Goal: Task Accomplishment & Management: Complete application form

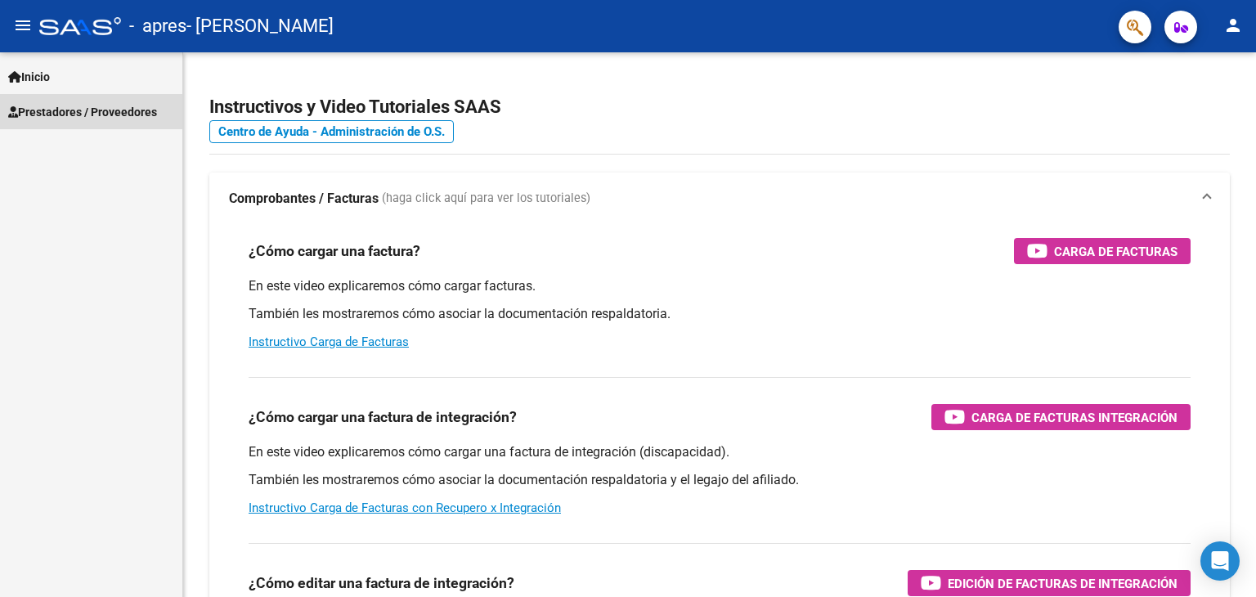
click at [54, 114] on span "Prestadores / Proveedores" at bounding box center [82, 112] width 149 height 18
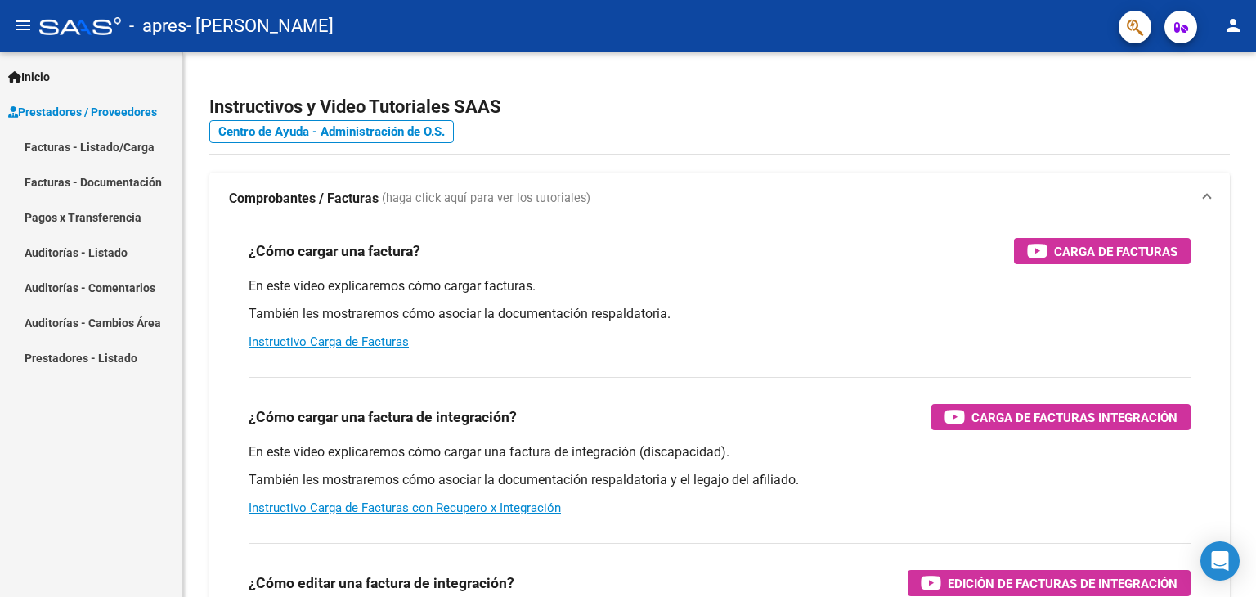
click at [78, 184] on link "Facturas - Documentación" at bounding box center [91, 181] width 182 height 35
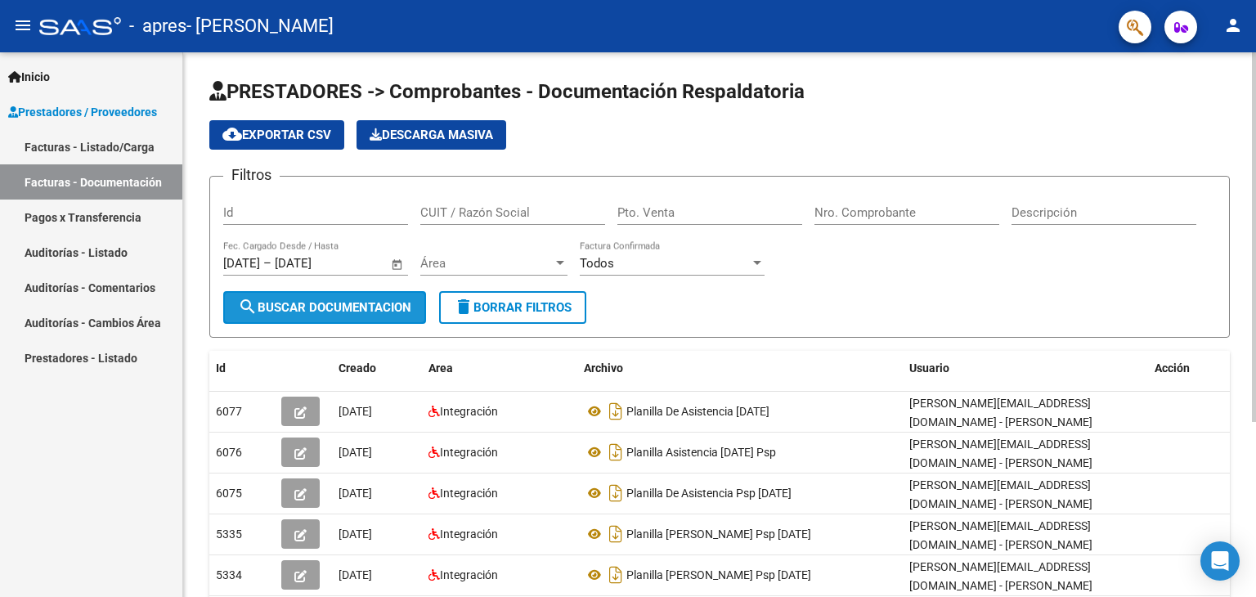
click at [309, 306] on span "search Buscar Documentacion" at bounding box center [324, 307] width 173 height 15
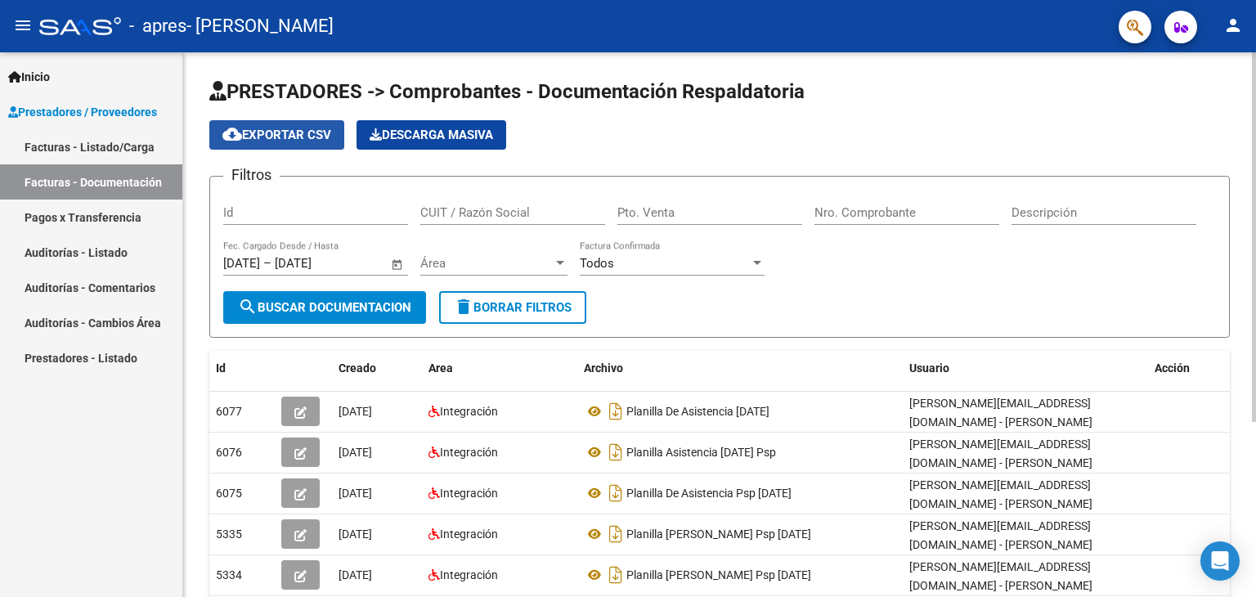
click at [292, 132] on span "cloud_download Exportar CSV" at bounding box center [276, 135] width 109 height 15
click at [109, 154] on link "Facturas - Listado/Carga" at bounding box center [91, 146] width 182 height 35
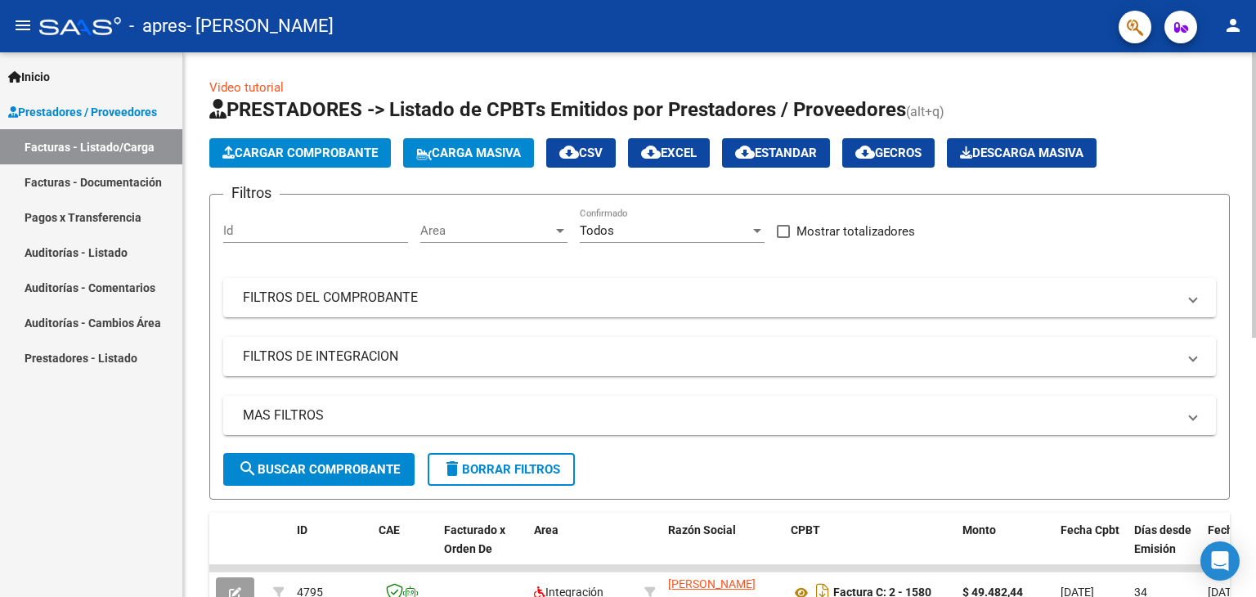
click at [341, 156] on span "Cargar Comprobante" at bounding box center [299, 153] width 155 height 15
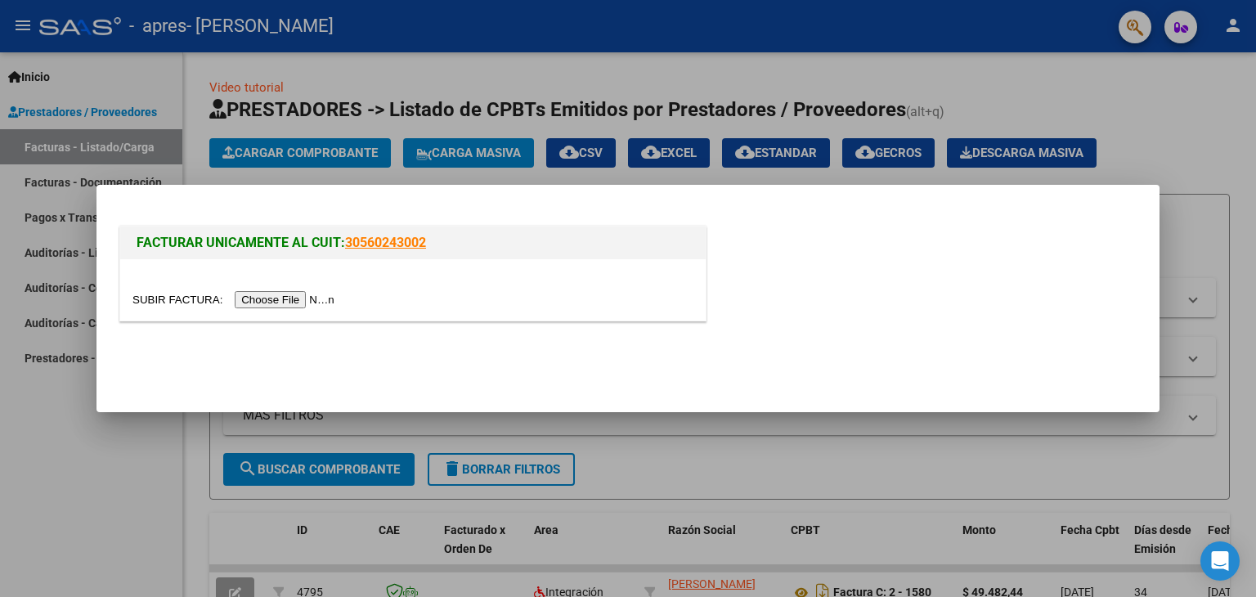
click at [278, 295] on input "file" at bounding box center [235, 299] width 207 height 17
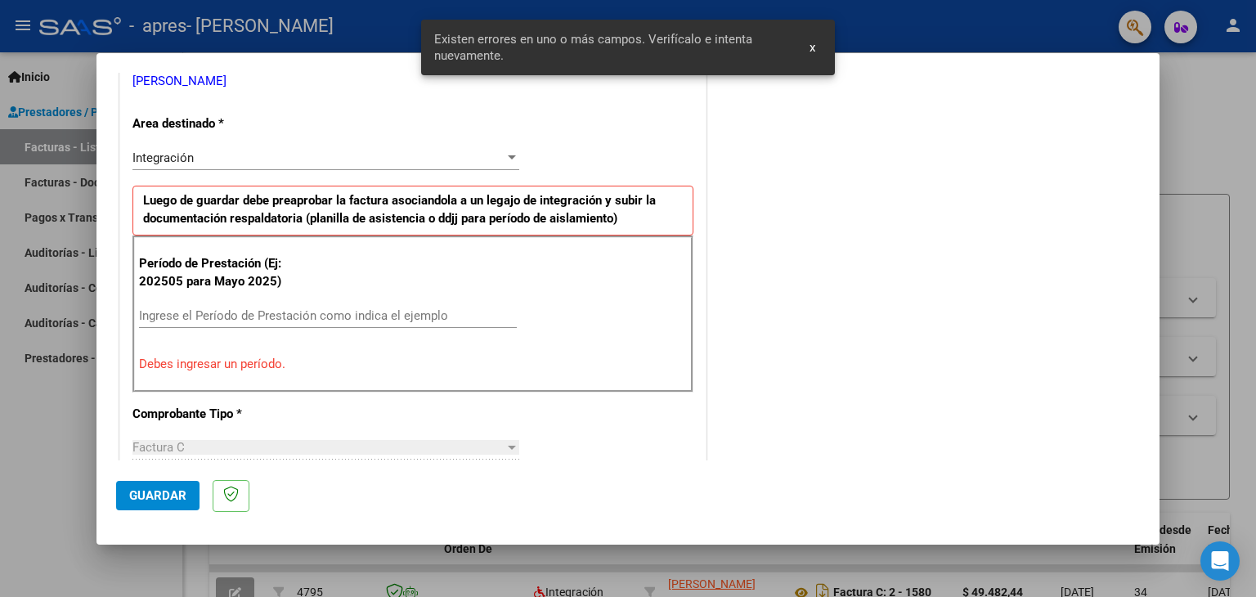
scroll to position [374, 0]
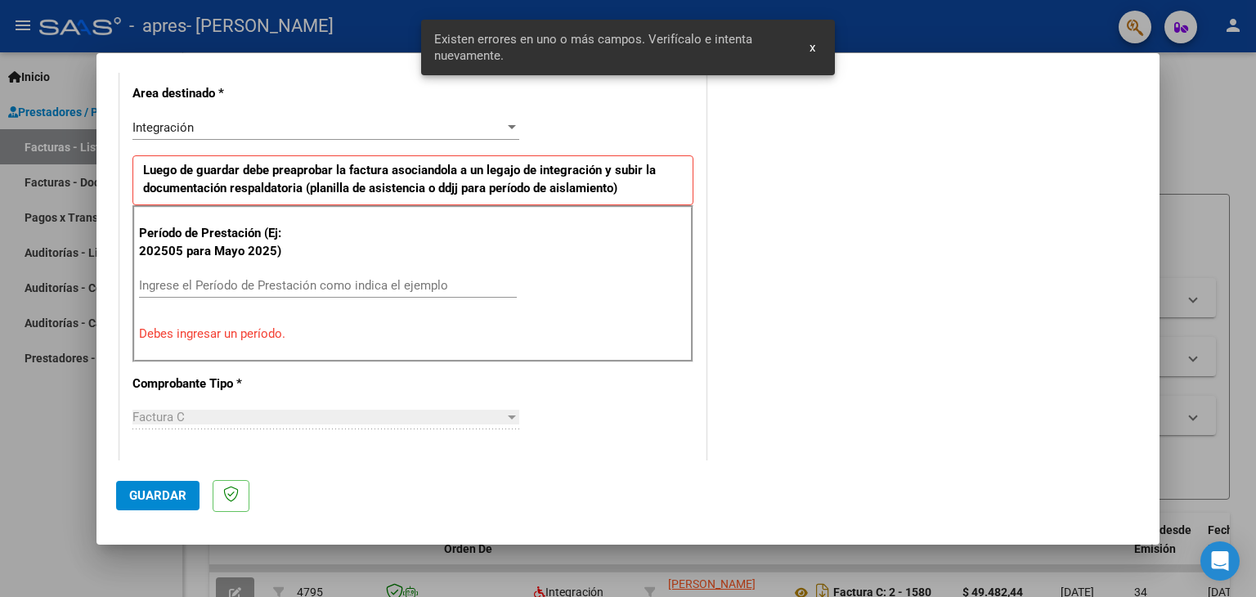
click at [249, 283] on input "Ingrese el Período de Prestación como indica el ejemplo" at bounding box center [328, 285] width 378 height 15
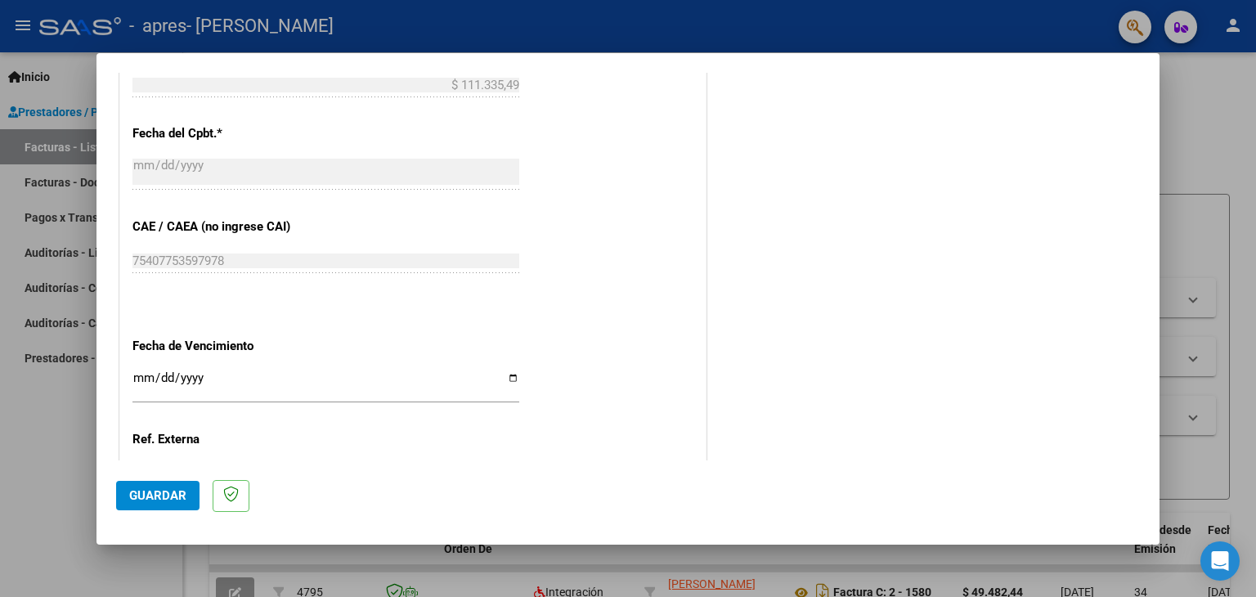
scroll to position [946, 0]
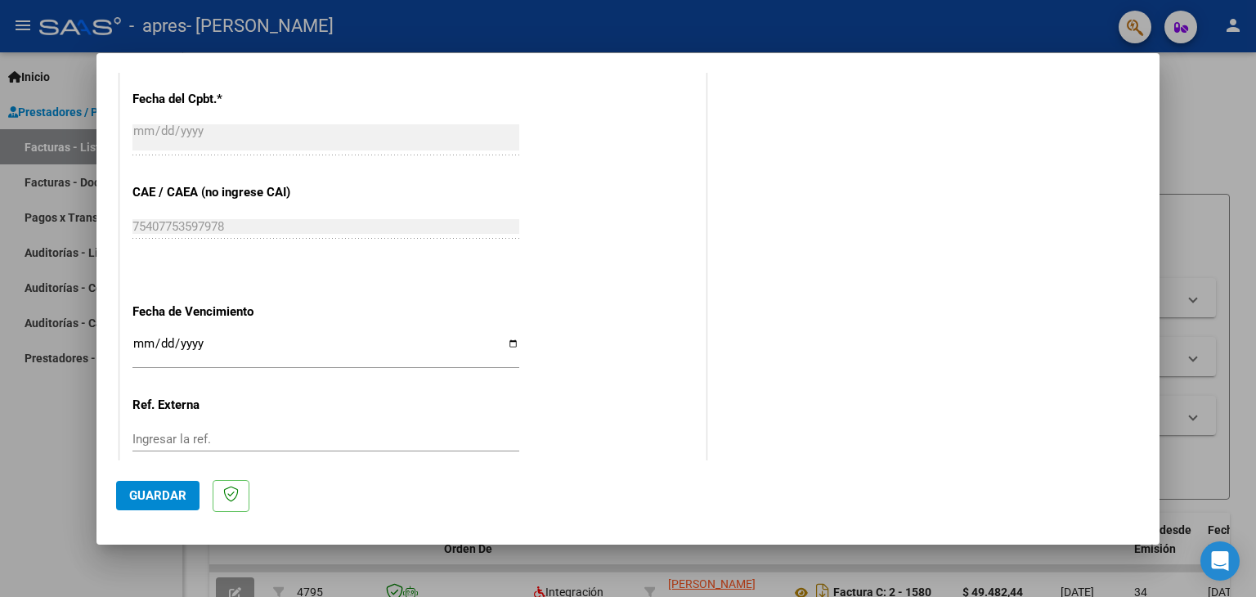
type input "202509"
click at [135, 347] on input "Ingresar la fecha" at bounding box center [325, 350] width 387 height 26
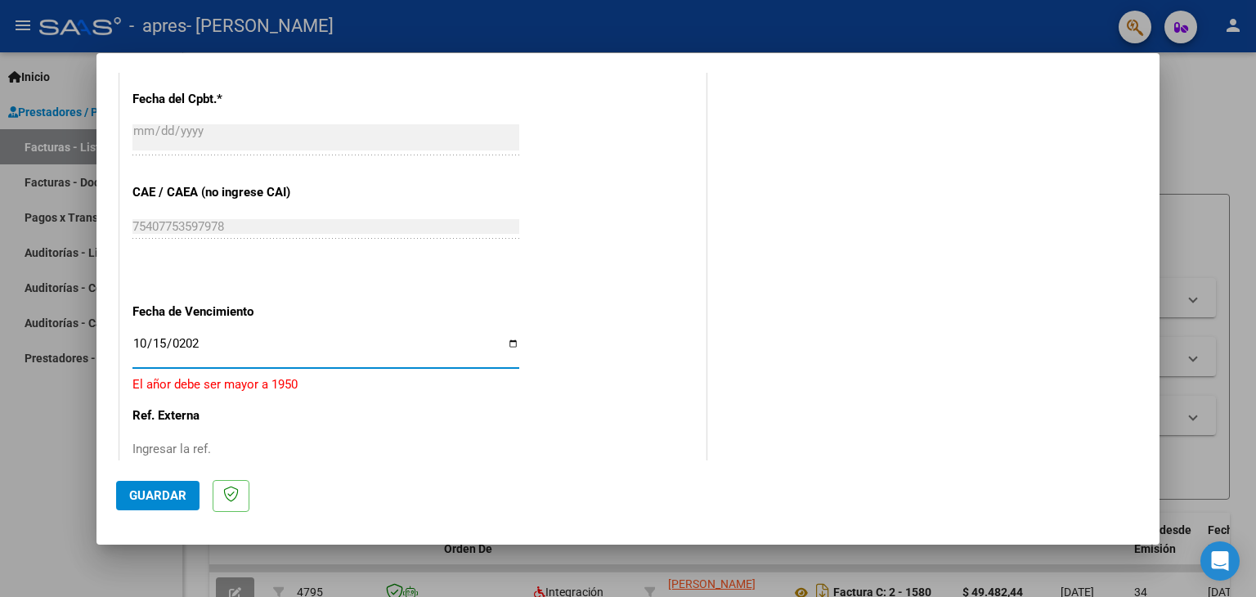
type input "[DATE]"
click at [278, 399] on p "Ref. Externa" at bounding box center [216, 405] width 168 height 19
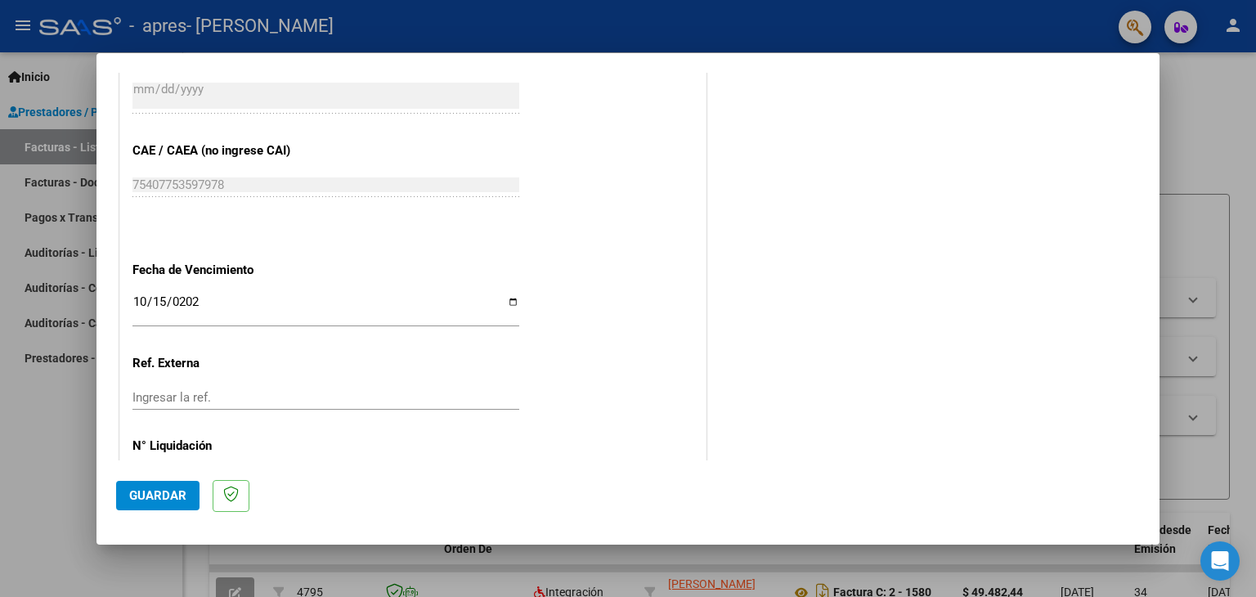
scroll to position [1049, 0]
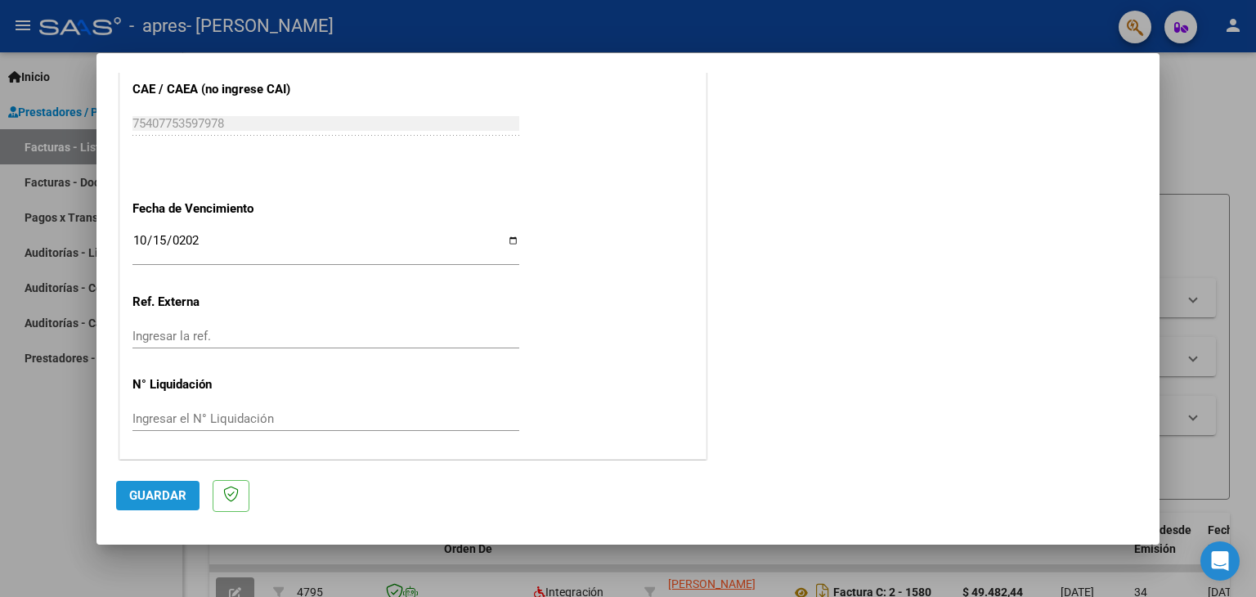
click at [149, 491] on span "Guardar" at bounding box center [157, 495] width 57 height 15
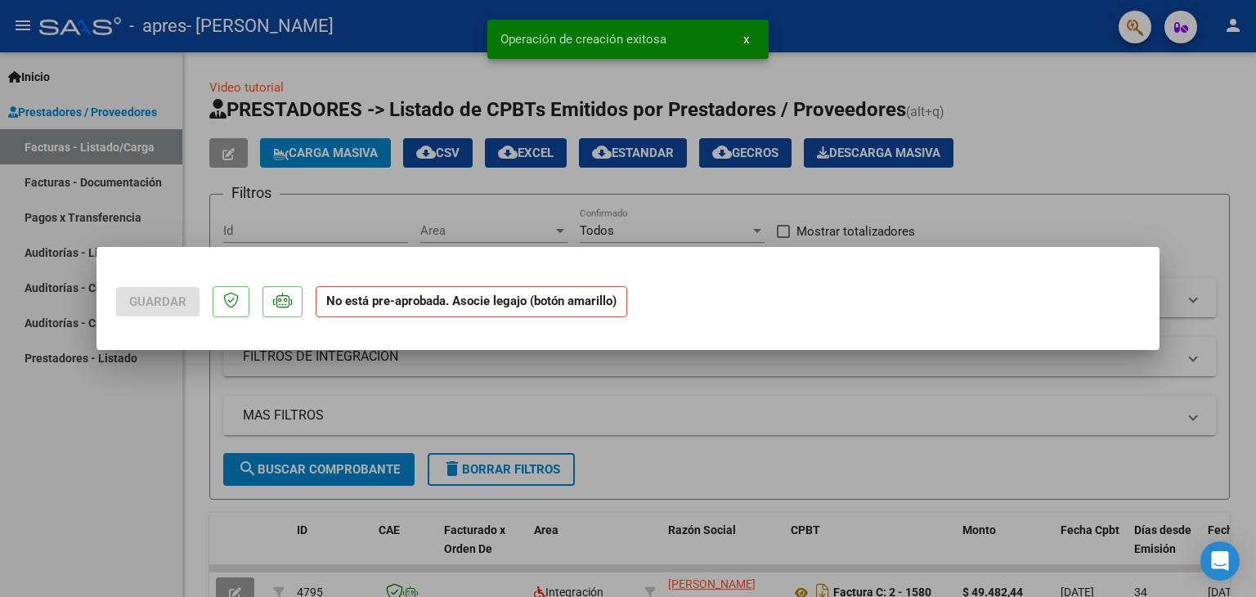
scroll to position [0, 0]
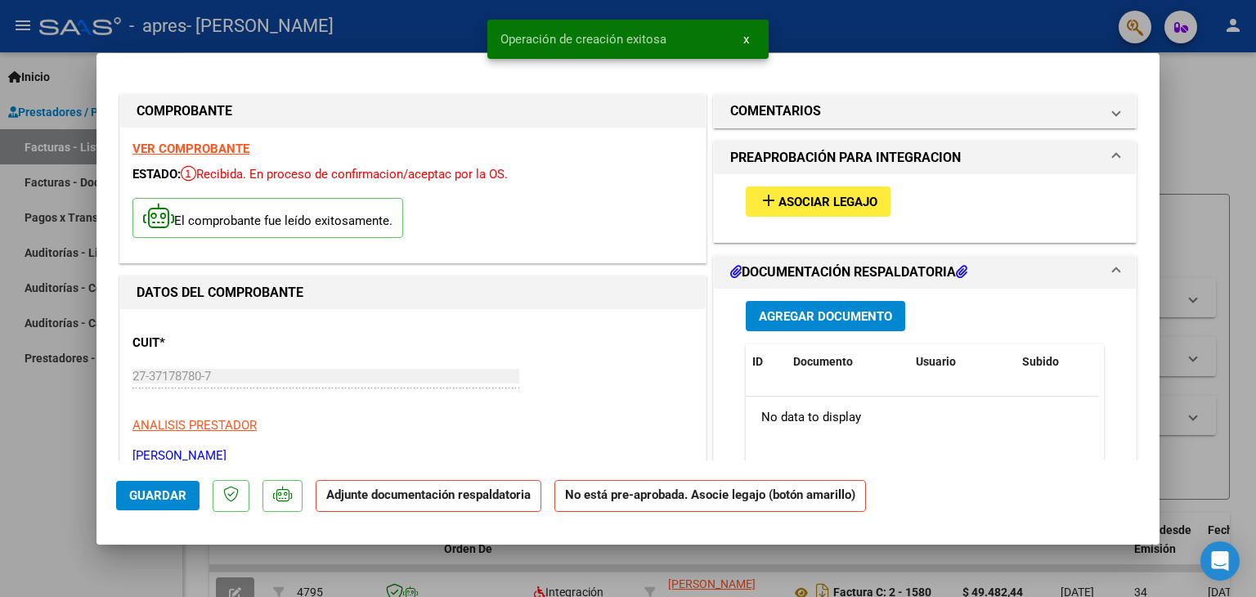
click at [804, 195] on span "Asociar Legajo" at bounding box center [827, 202] width 99 height 15
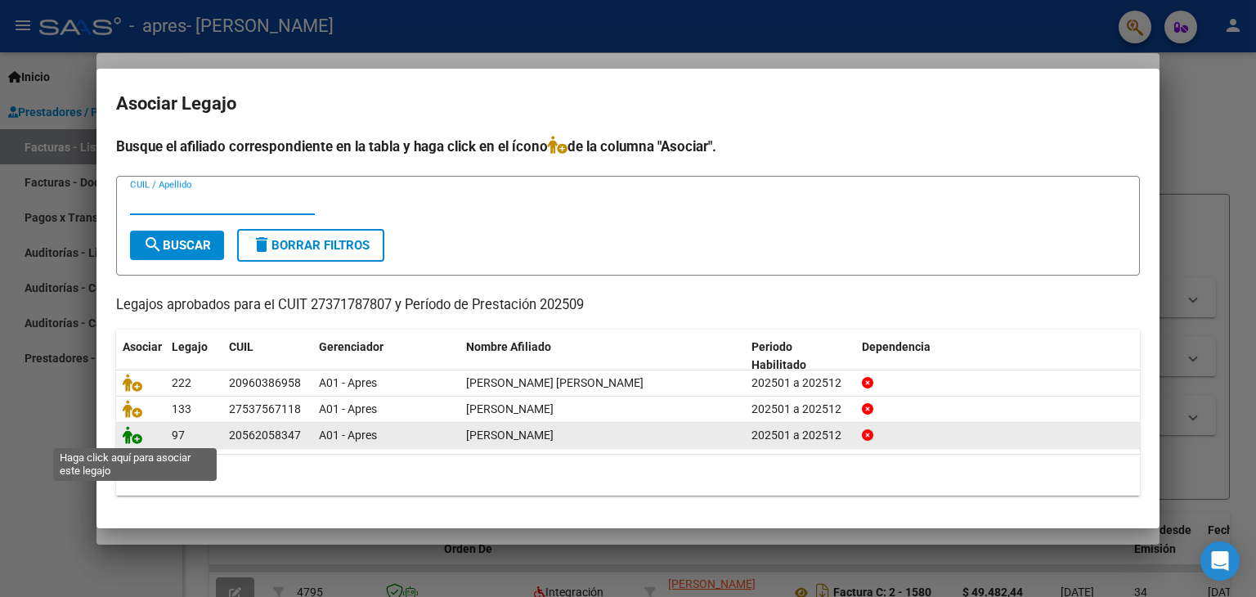
click at [128, 437] on icon at bounding box center [133, 435] width 20 height 18
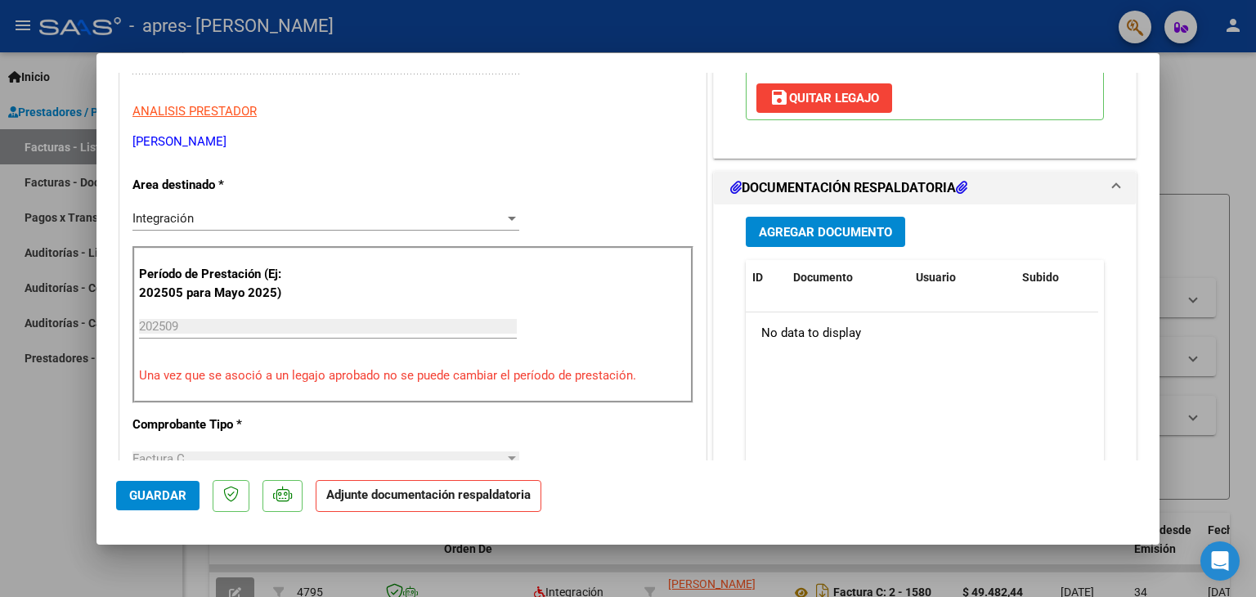
scroll to position [327, 0]
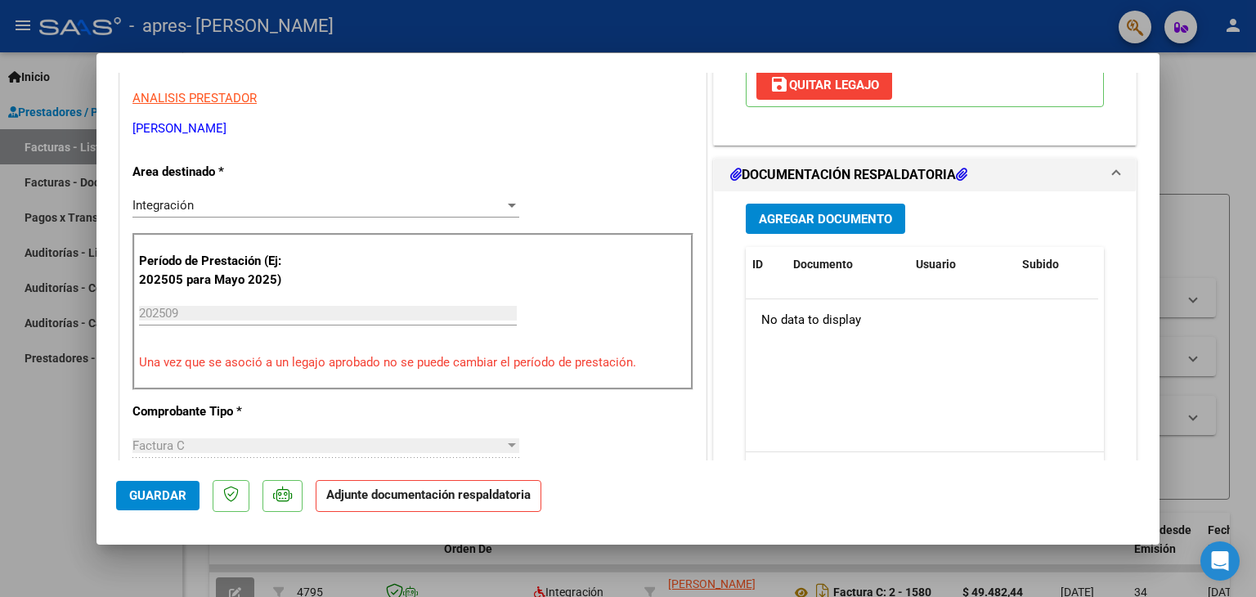
click at [789, 226] on button "Agregar Documento" at bounding box center [824, 219] width 159 height 30
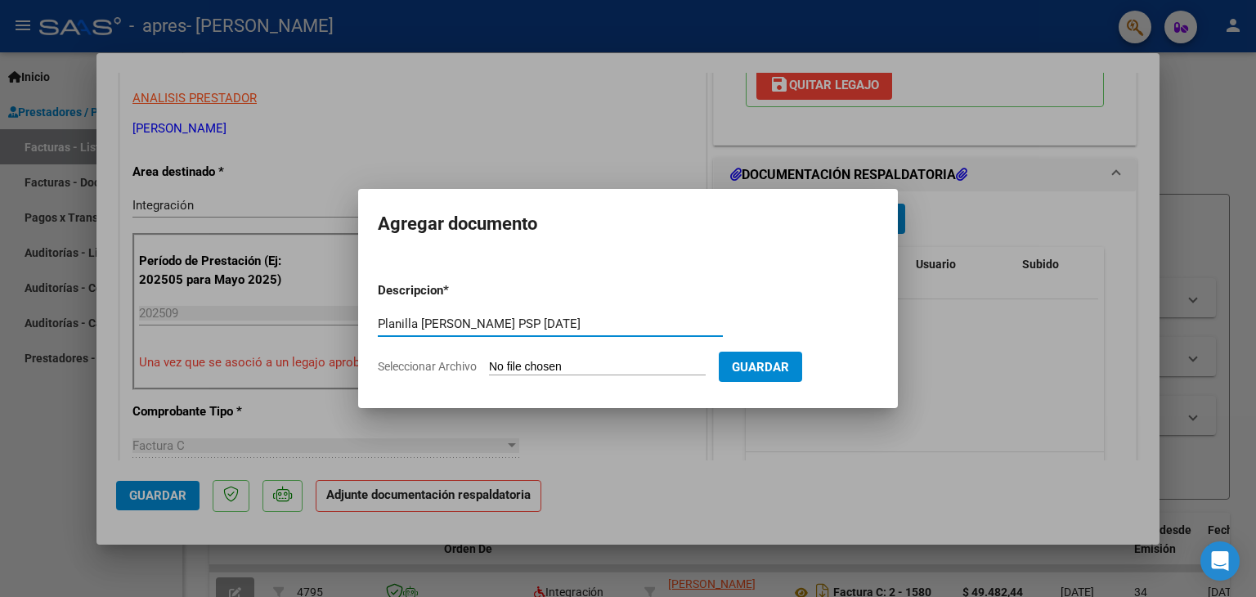
type input "Planilla [PERSON_NAME] PSP [DATE]"
click at [586, 367] on input "Seleccionar Archivo" at bounding box center [597, 368] width 217 height 16
type input "C:\fakepath\Planilla [PERSON_NAME] PSP [DATE].pdf"
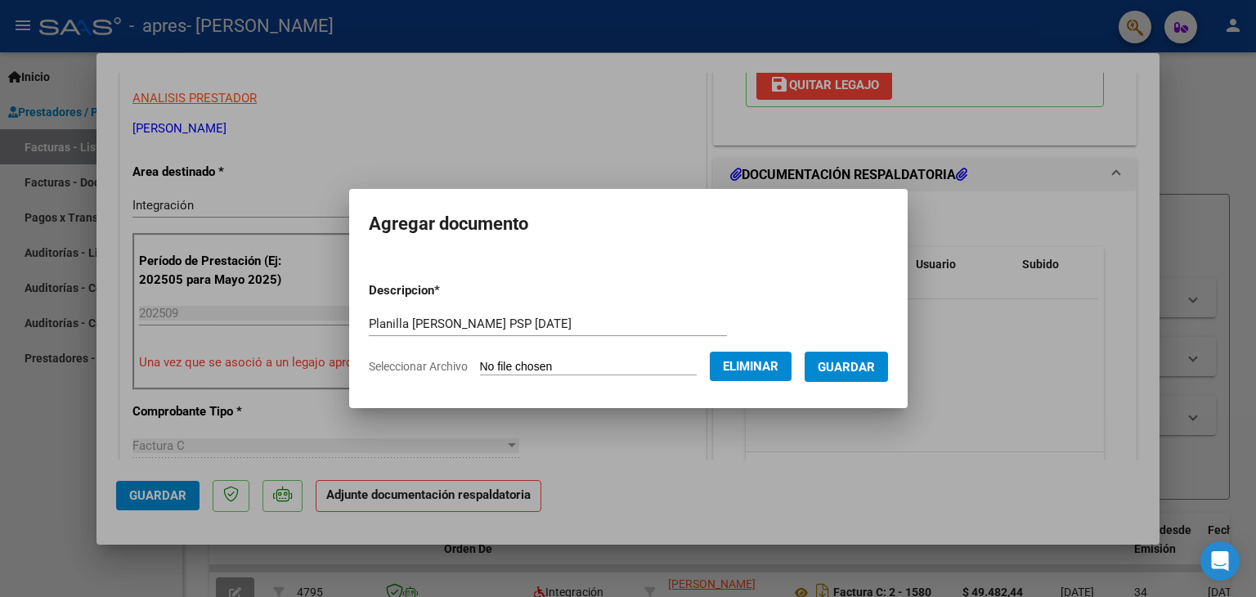
click at [857, 356] on button "Guardar" at bounding box center [845, 366] width 83 height 30
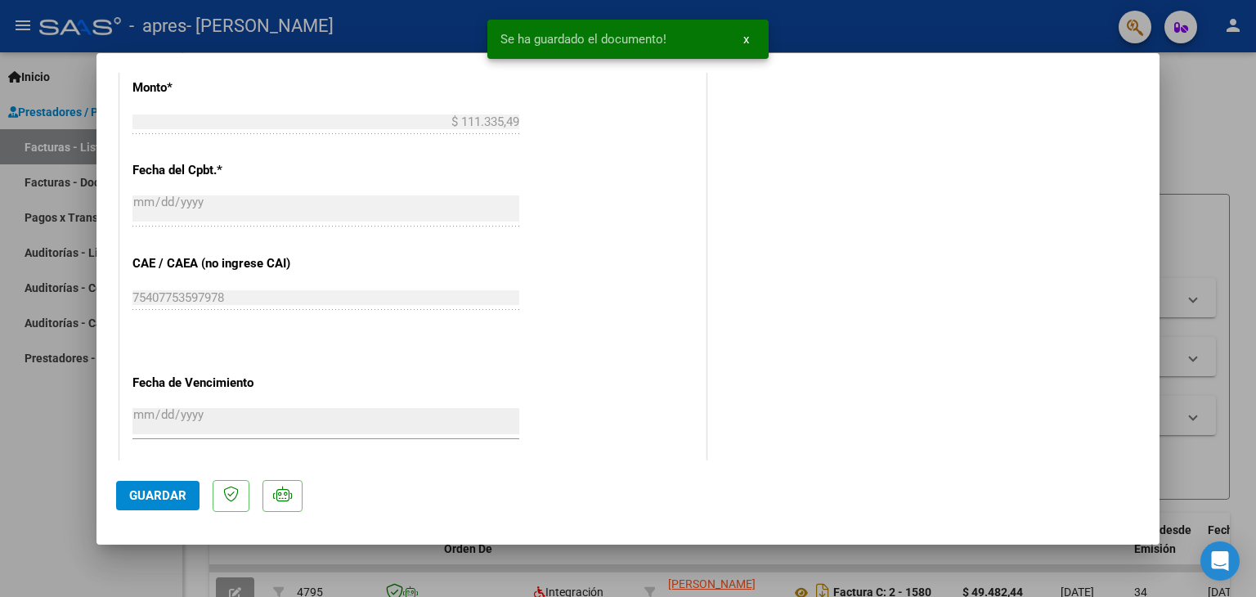
scroll to position [1073, 0]
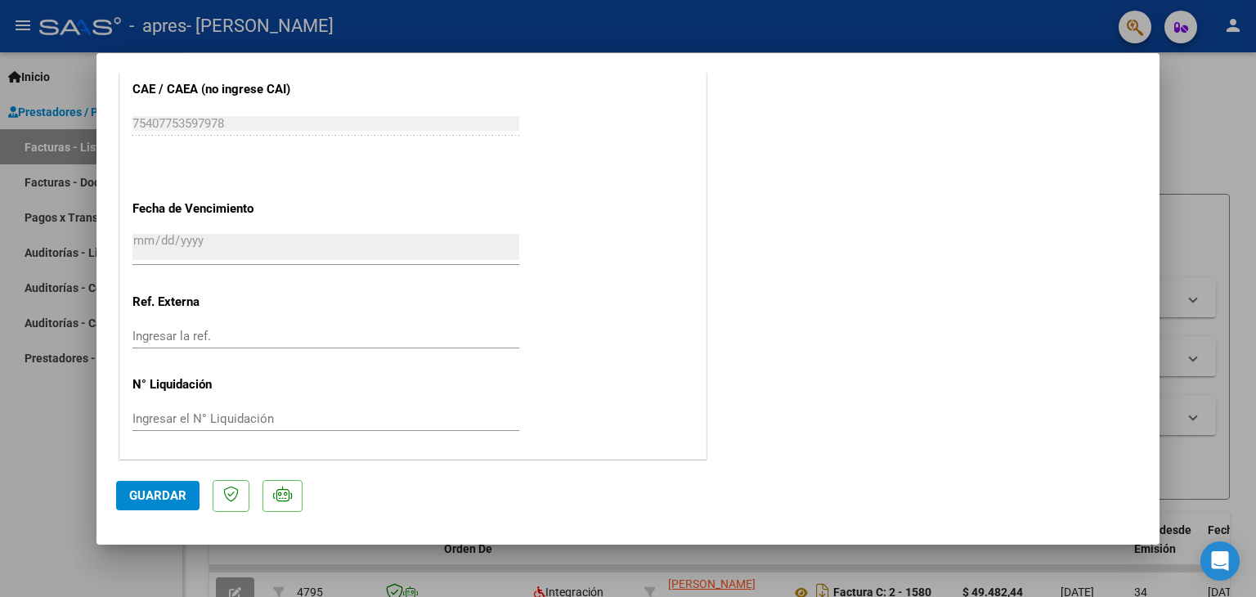
click at [155, 505] on button "Guardar" at bounding box center [157, 495] width 83 height 29
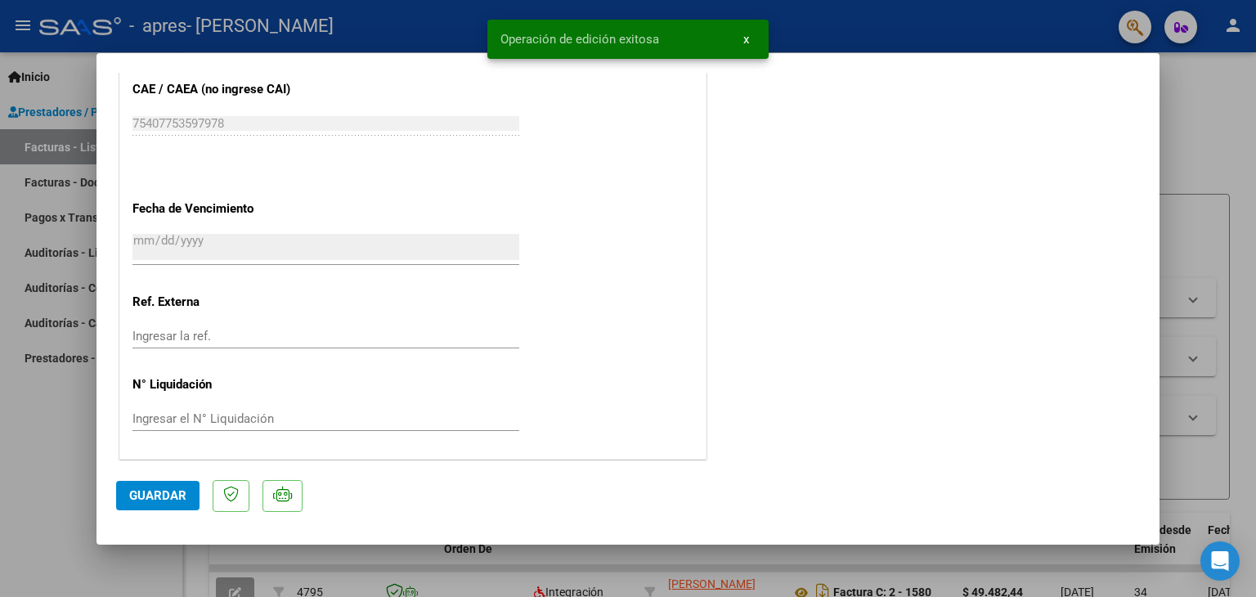
click at [26, 492] on div at bounding box center [628, 298] width 1256 height 597
type input "$ 0,00"
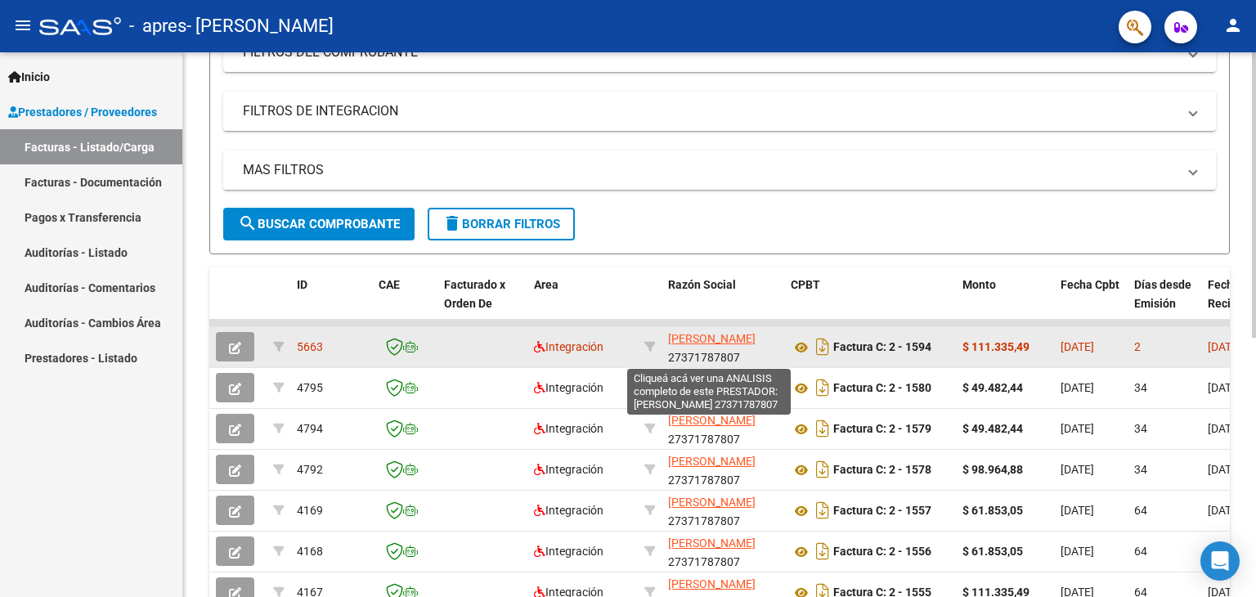
scroll to position [0, 0]
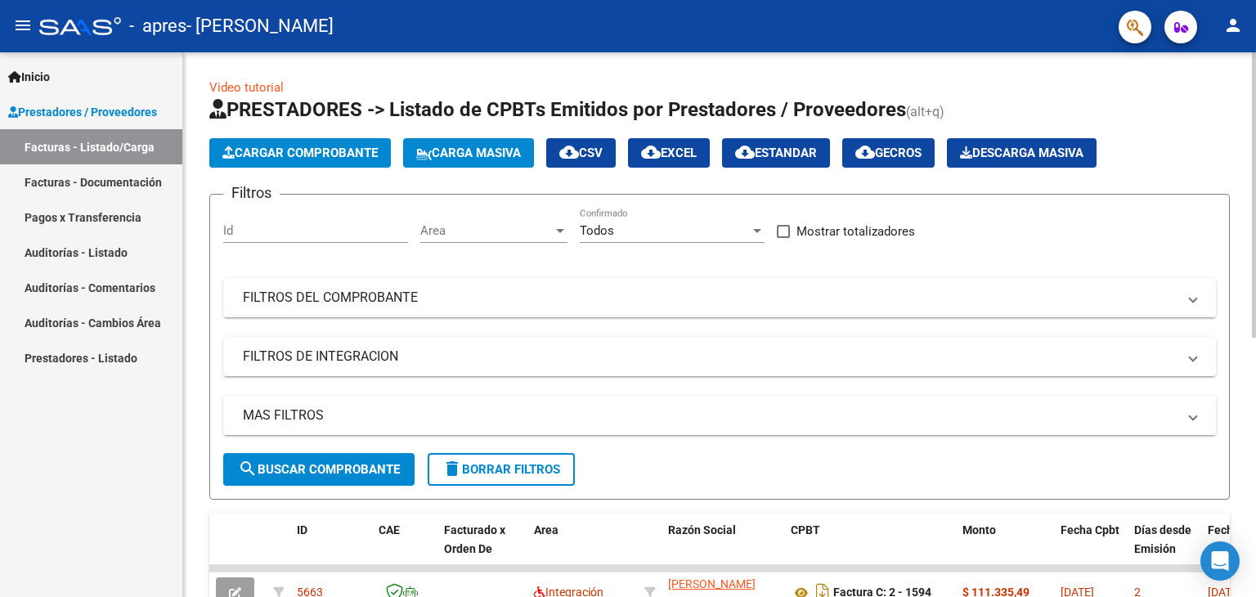
click at [340, 151] on span "Cargar Comprobante" at bounding box center [299, 153] width 155 height 15
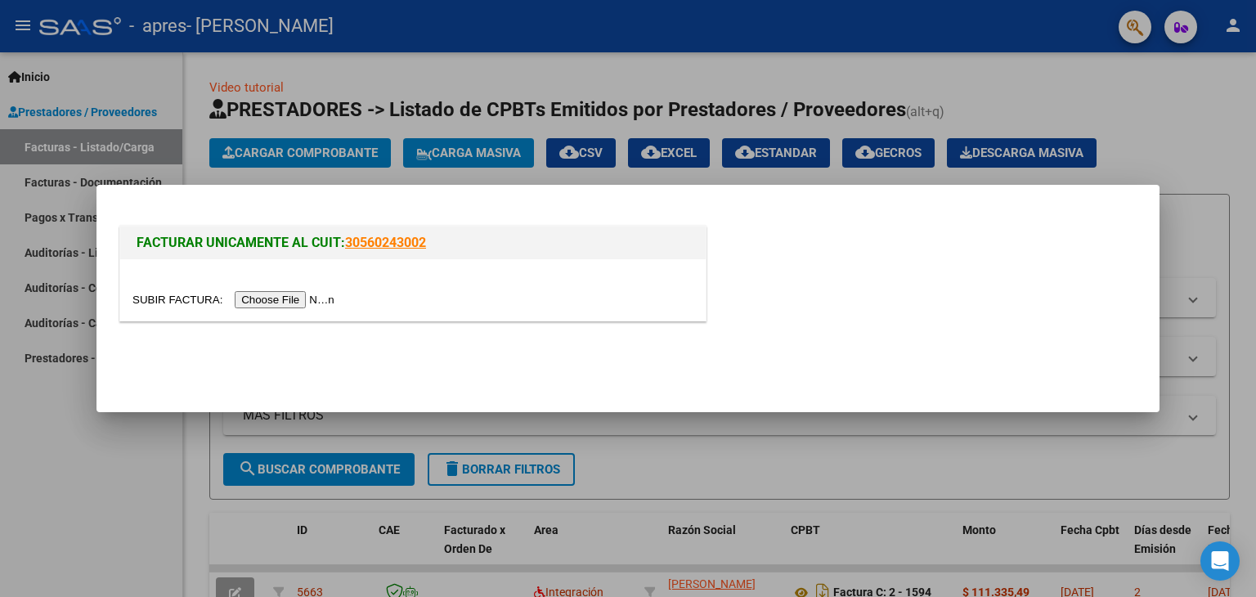
click at [286, 296] on input "file" at bounding box center [235, 299] width 207 height 17
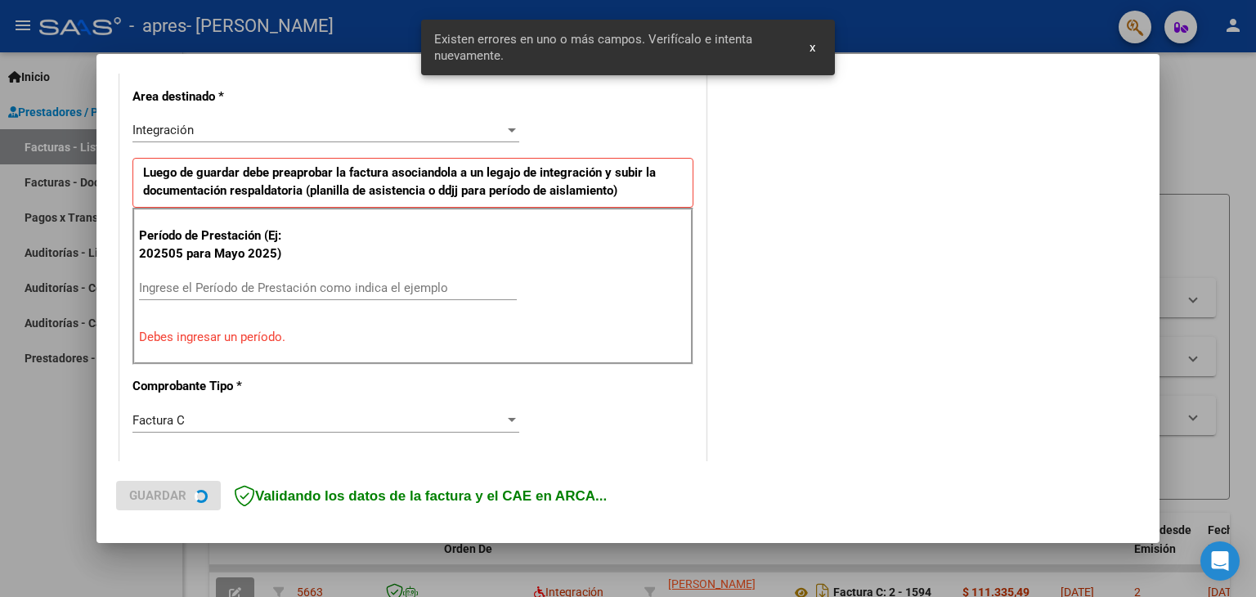
scroll to position [374, 0]
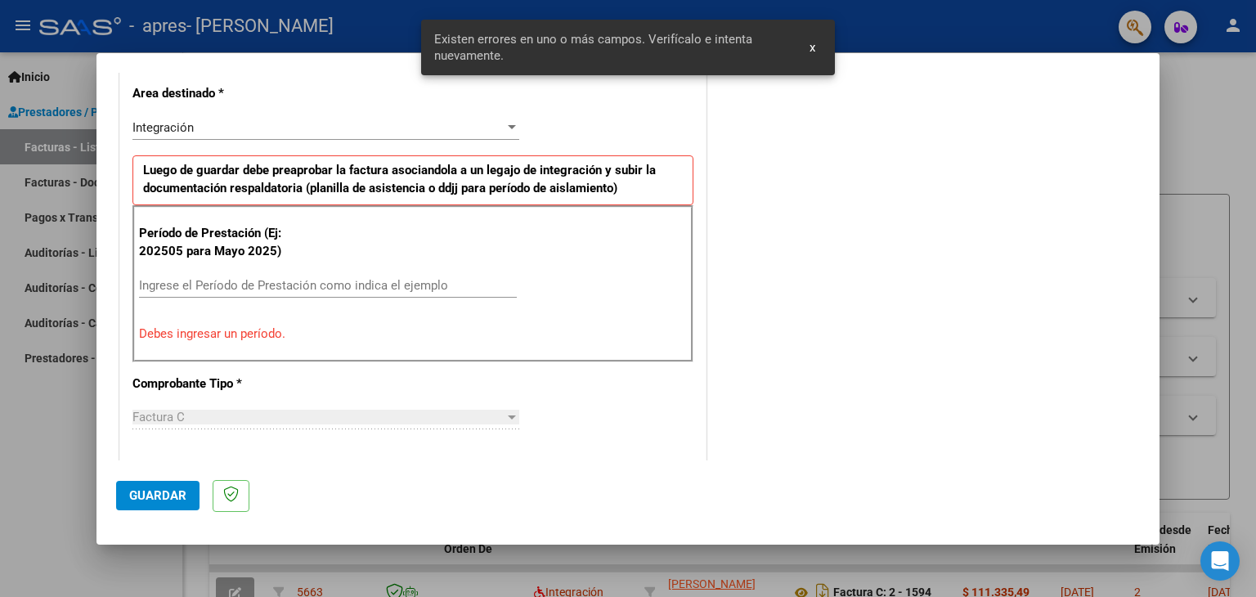
click at [242, 281] on input "Ingrese el Período de Prestación como indica el ejemplo" at bounding box center [328, 285] width 378 height 15
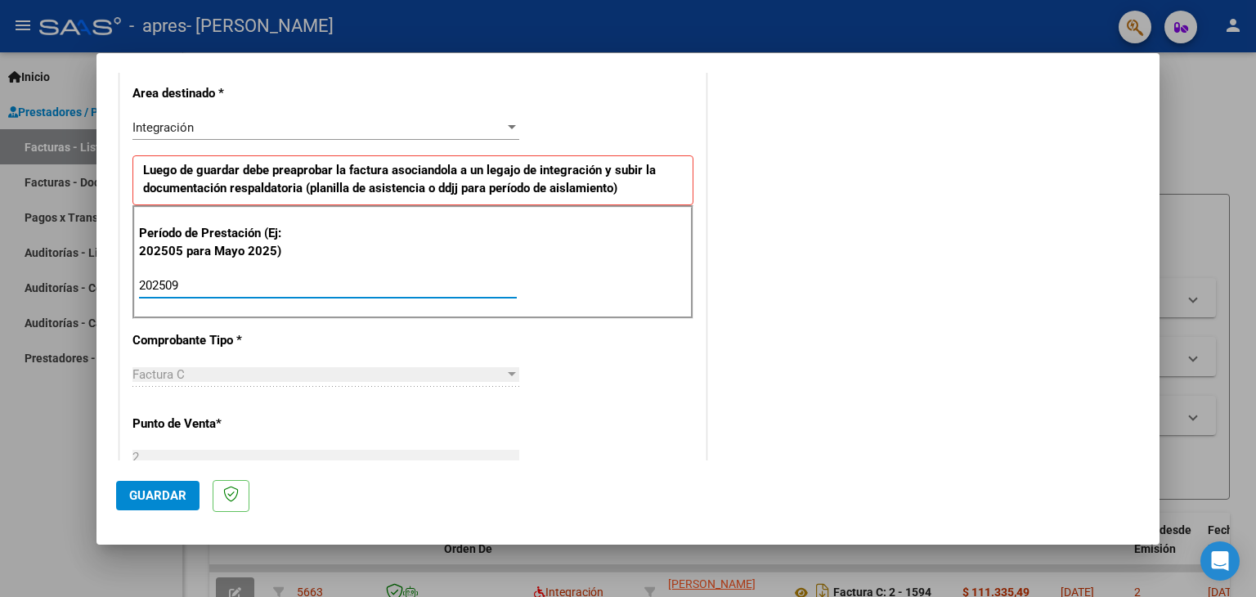
type input "202509"
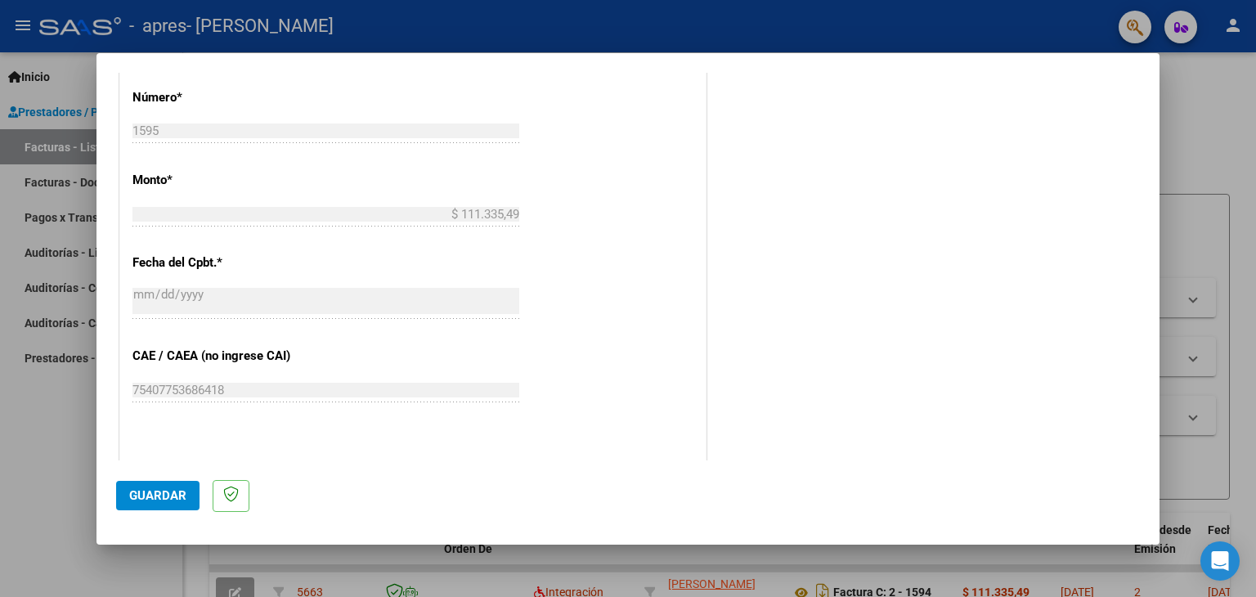
scroll to position [1049, 0]
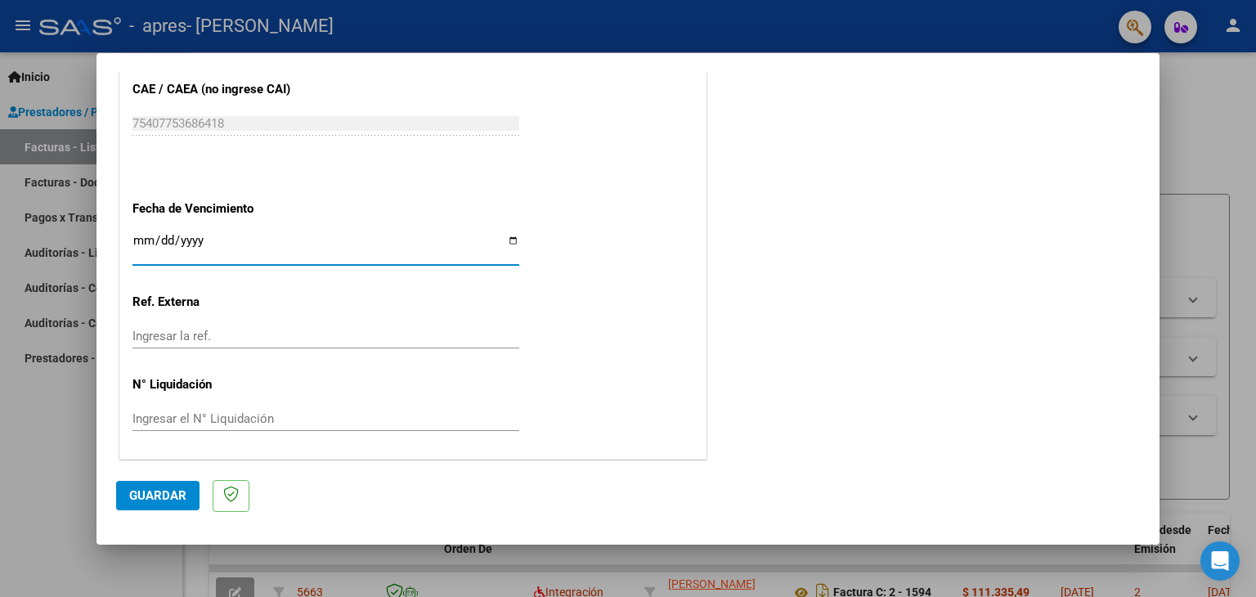
click at [137, 234] on input "Ingresar la fecha" at bounding box center [325, 247] width 387 height 26
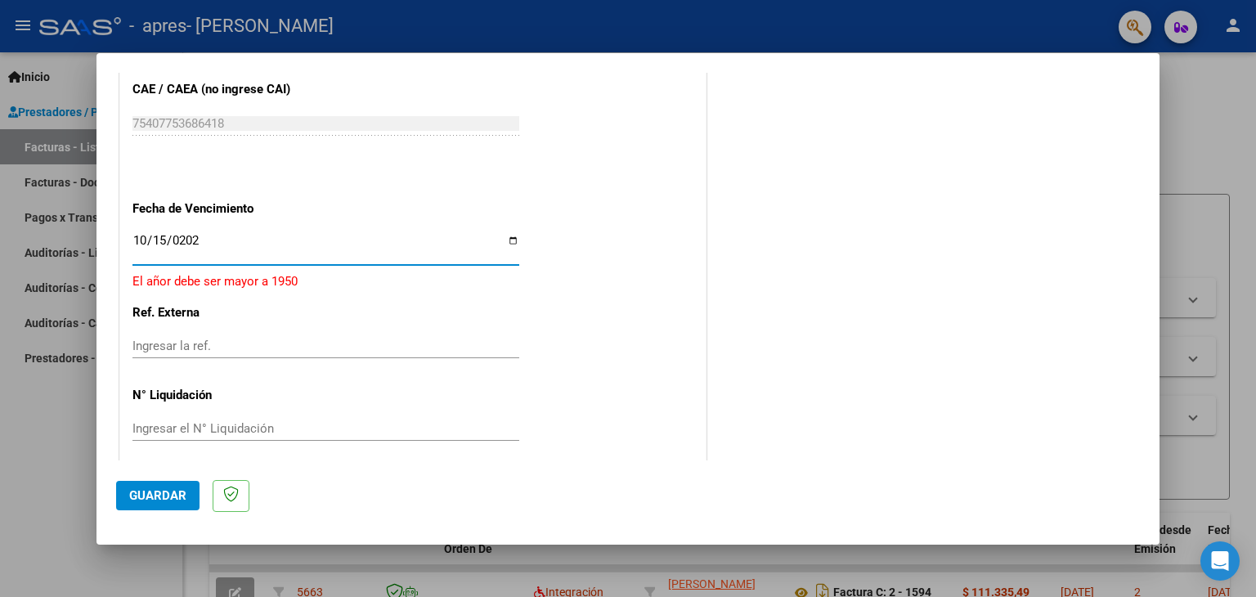
type input "[DATE]"
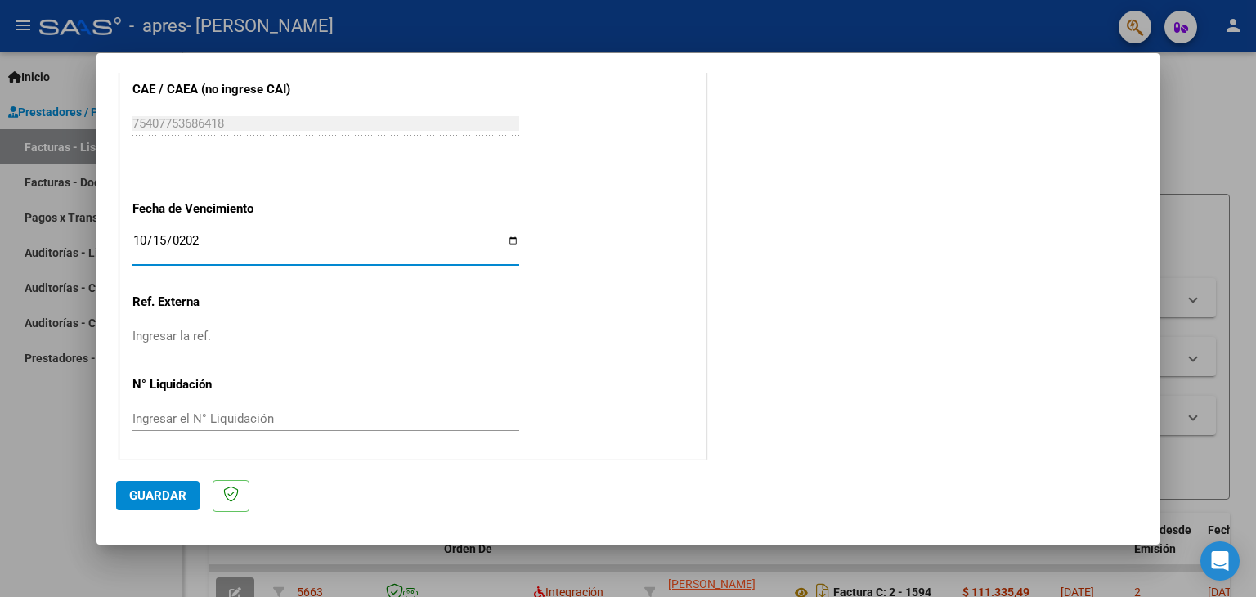
click at [152, 498] on span "Guardar" at bounding box center [157, 495] width 57 height 15
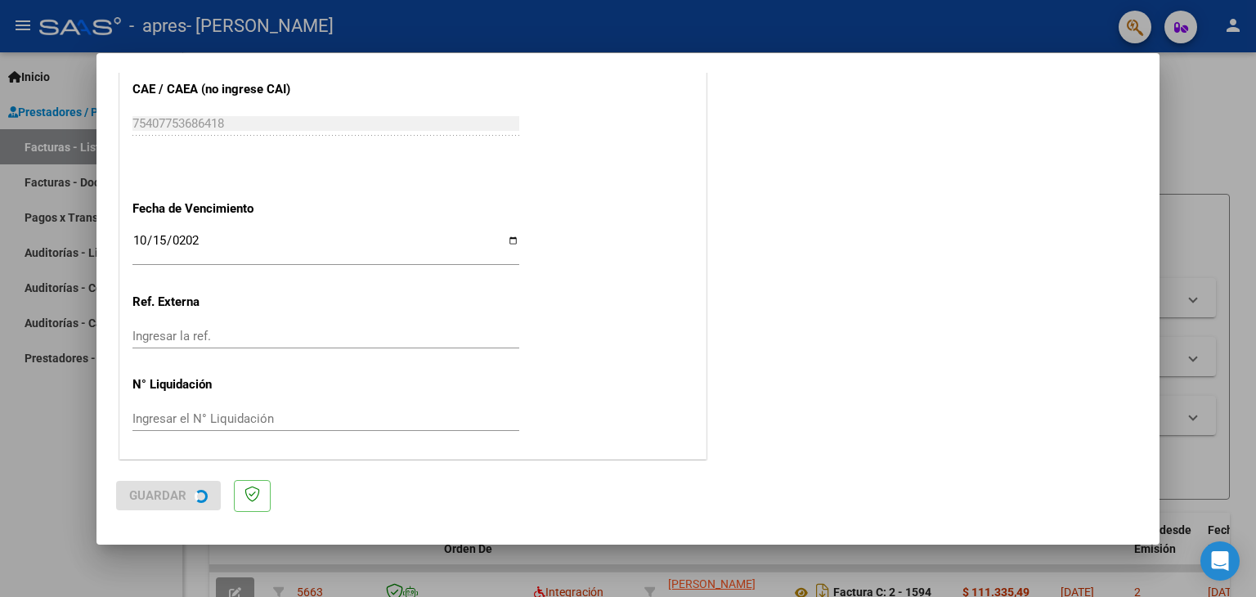
scroll to position [0, 0]
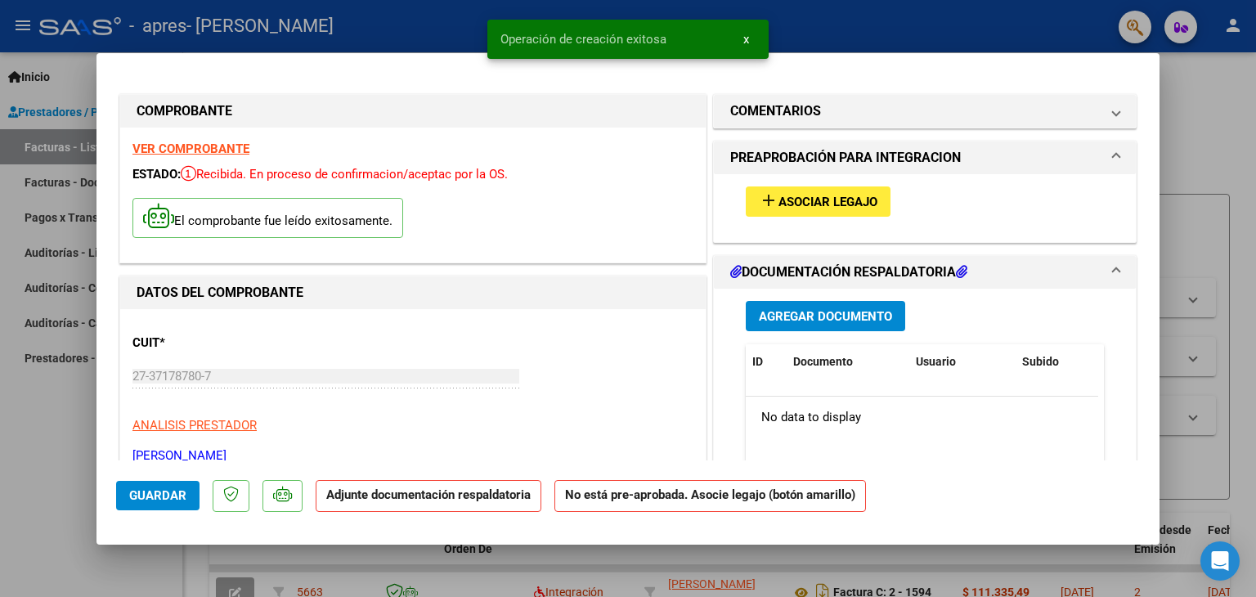
click at [778, 198] on span "Asociar Legajo" at bounding box center [827, 202] width 99 height 15
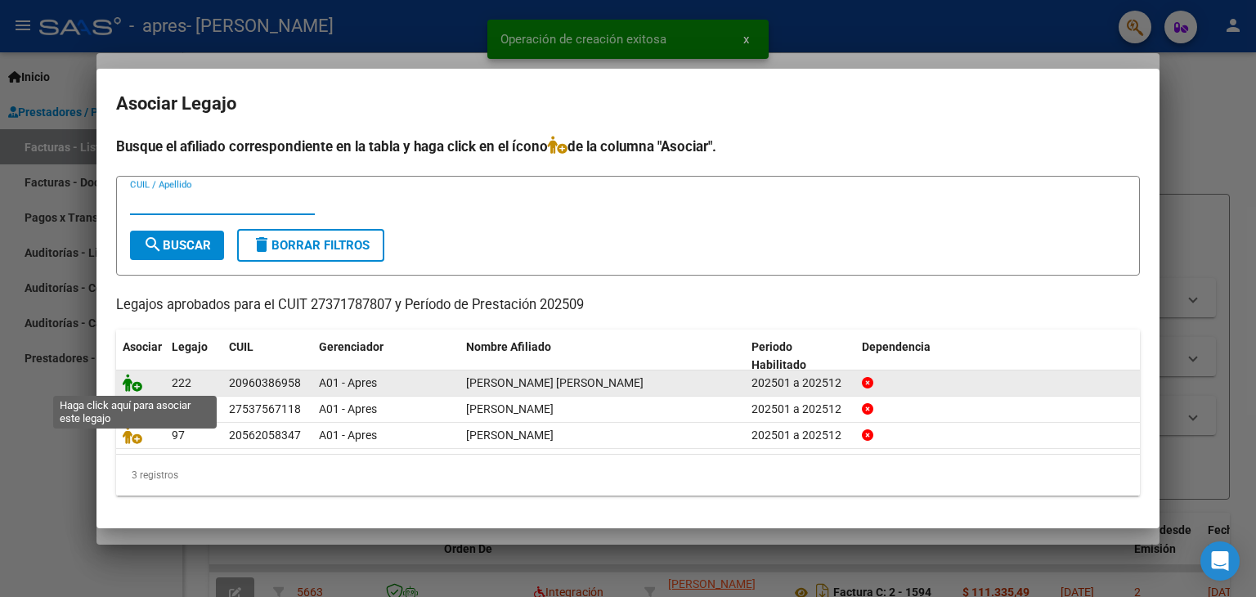
click at [127, 379] on icon at bounding box center [133, 383] width 20 height 18
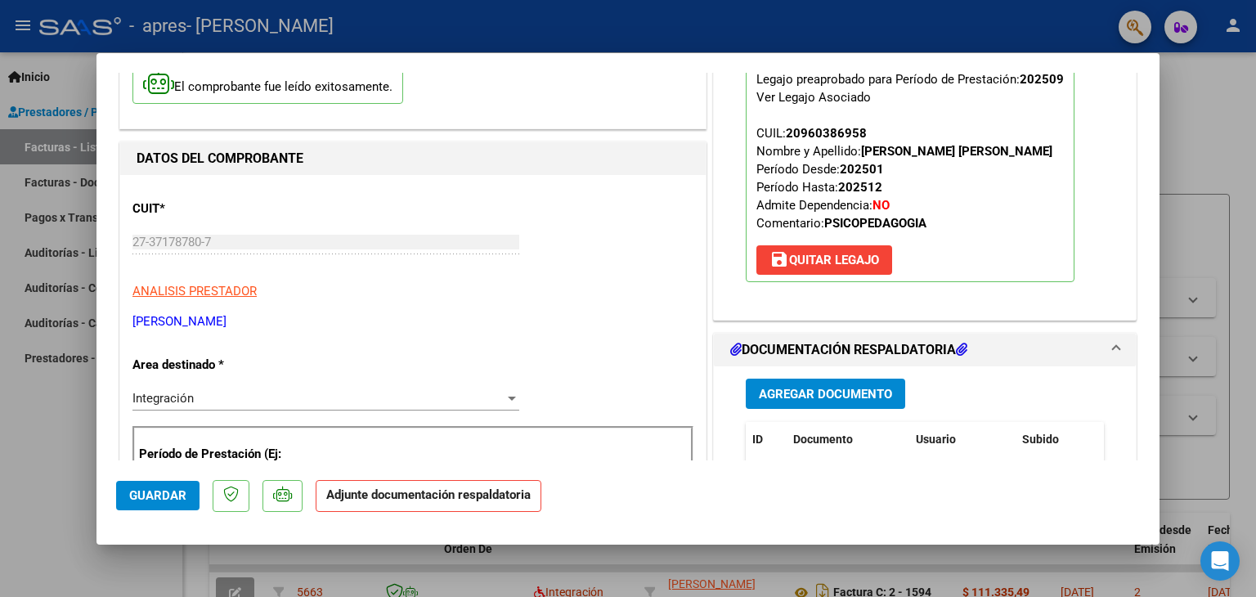
scroll to position [163, 0]
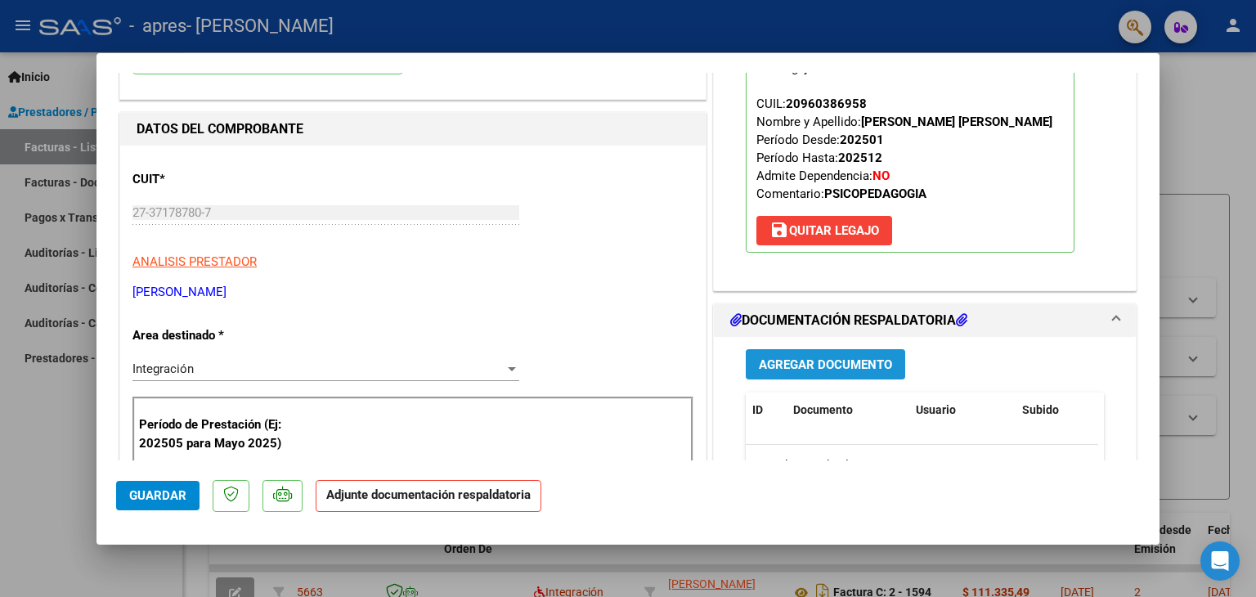
click at [795, 360] on span "Agregar Documento" at bounding box center [825, 364] width 133 height 15
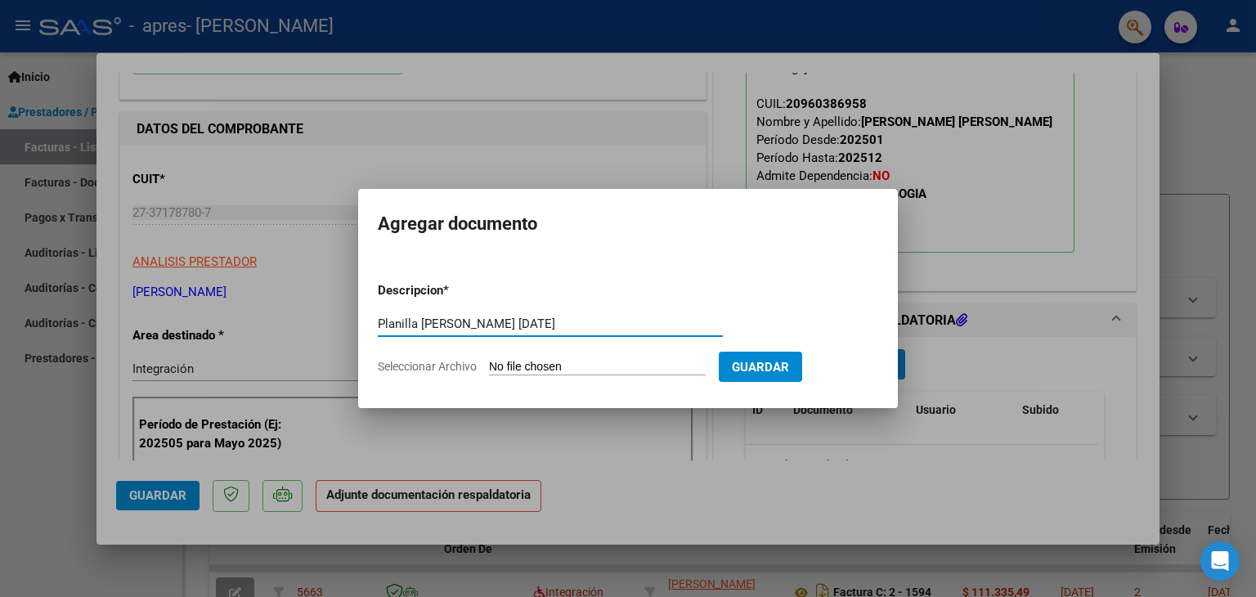
type input "Planilla [PERSON_NAME] [DATE]"
click at [663, 370] on input "Seleccionar Archivo" at bounding box center [597, 368] width 217 height 16
type input "C:\fakepath\Planilla [PERSON_NAME] PSP [DATE].pdf"
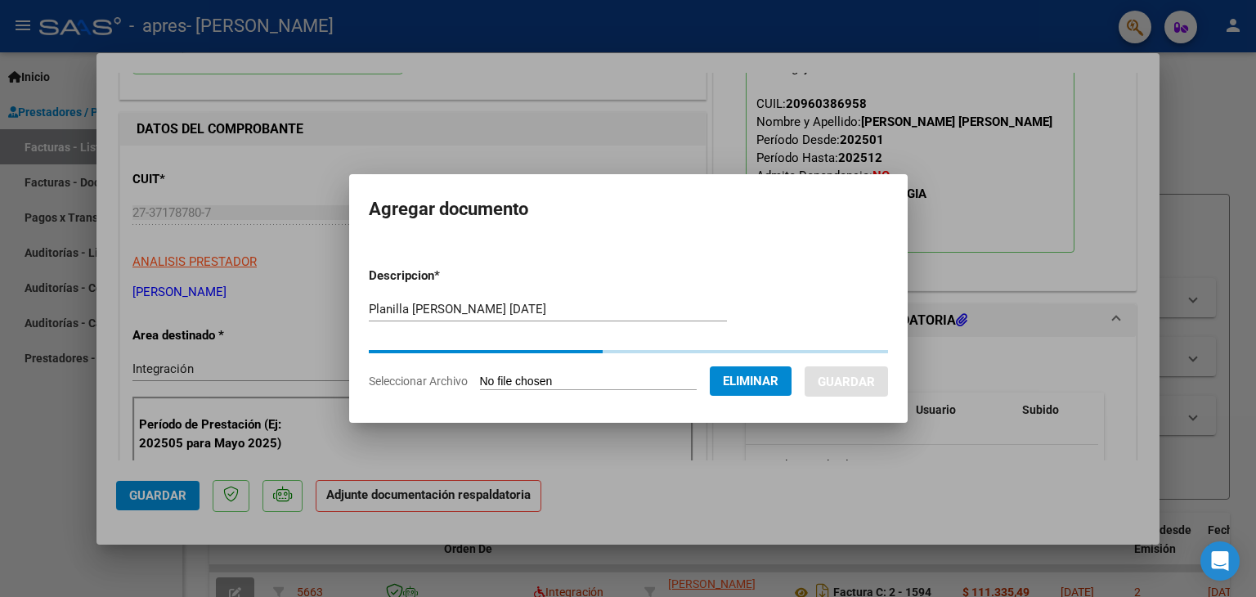
click at [488, 309] on input "Planilla [PERSON_NAME] [DATE]" at bounding box center [548, 309] width 358 height 15
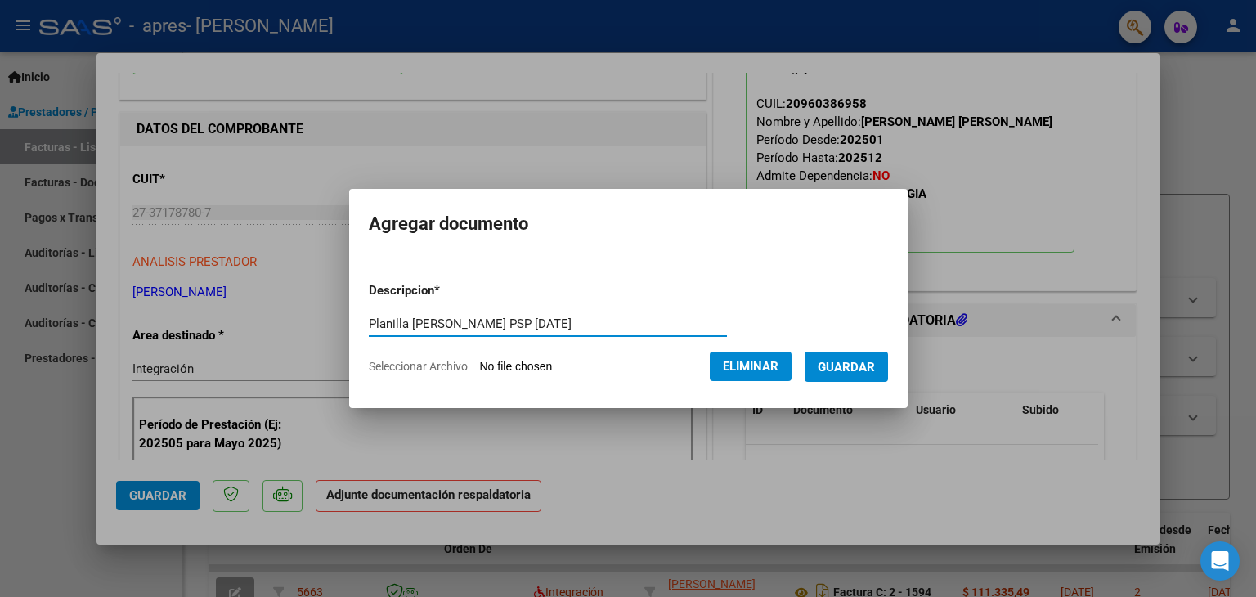
type input "Planilla [PERSON_NAME] PSP [DATE]"
click at [874, 369] on span "Guardar" at bounding box center [845, 367] width 57 height 15
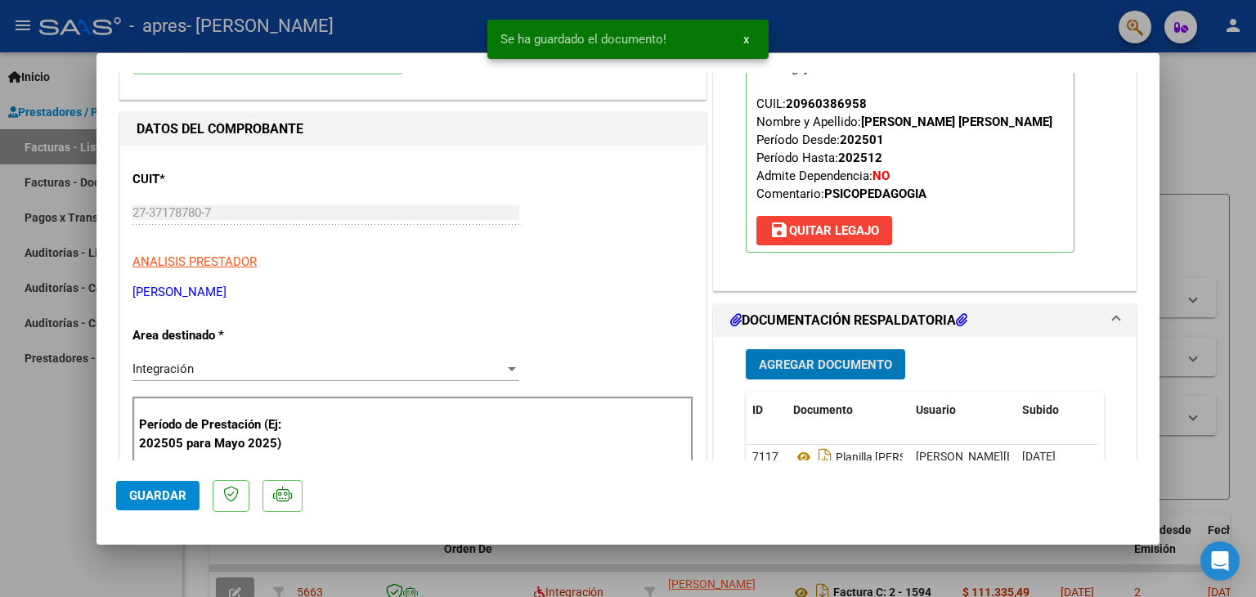
click at [149, 489] on span "Guardar" at bounding box center [157, 495] width 57 height 15
click at [38, 474] on div at bounding box center [628, 298] width 1256 height 597
type input "$ 0,00"
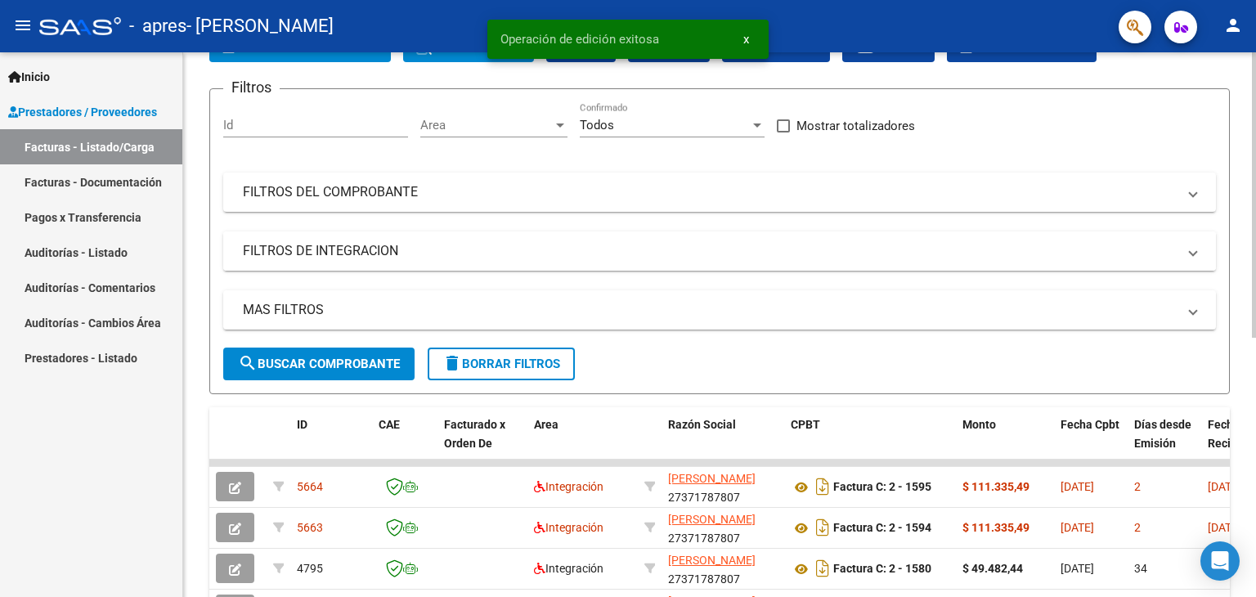
scroll to position [82, 0]
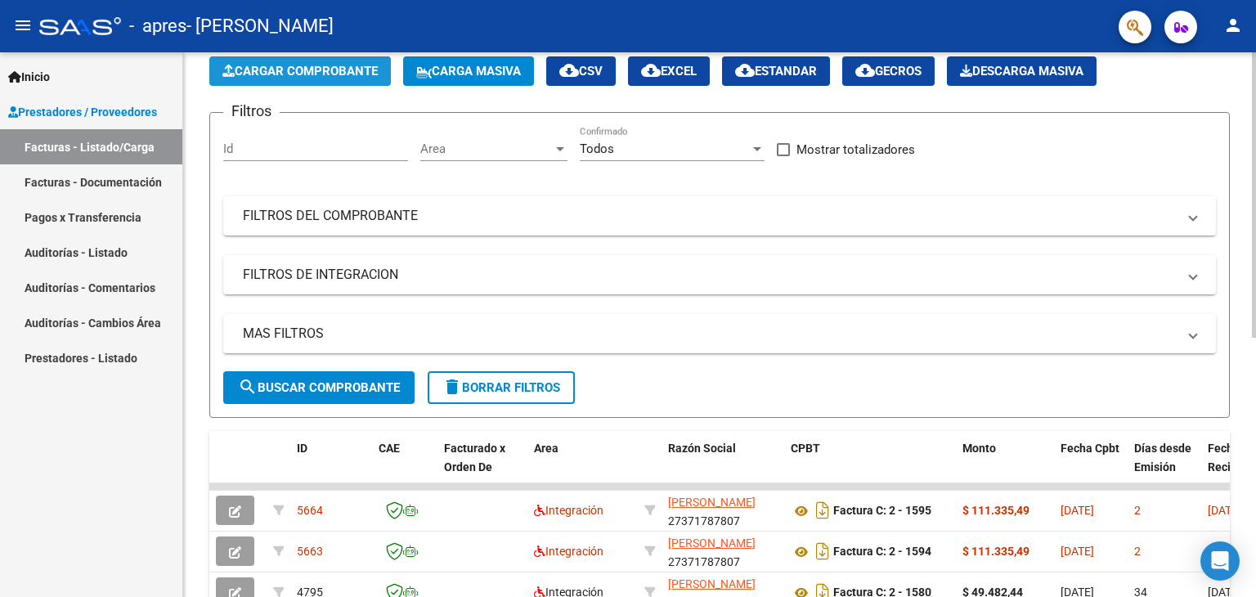
click at [302, 64] on span "Cargar Comprobante" at bounding box center [299, 71] width 155 height 15
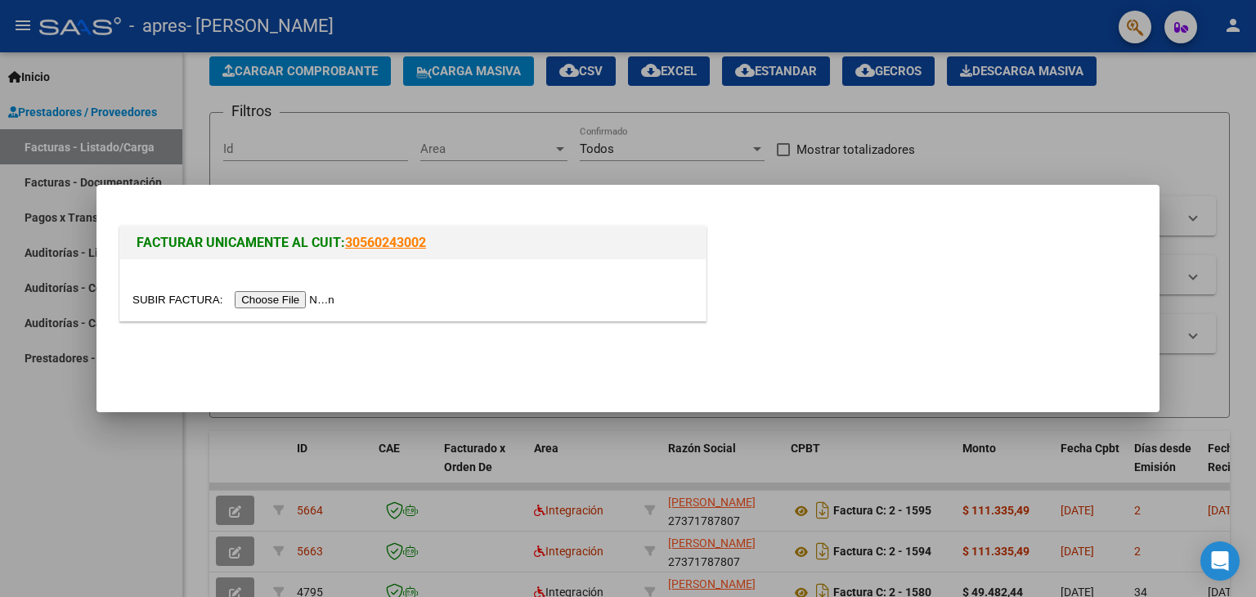
click at [290, 298] on input "file" at bounding box center [235, 299] width 207 height 17
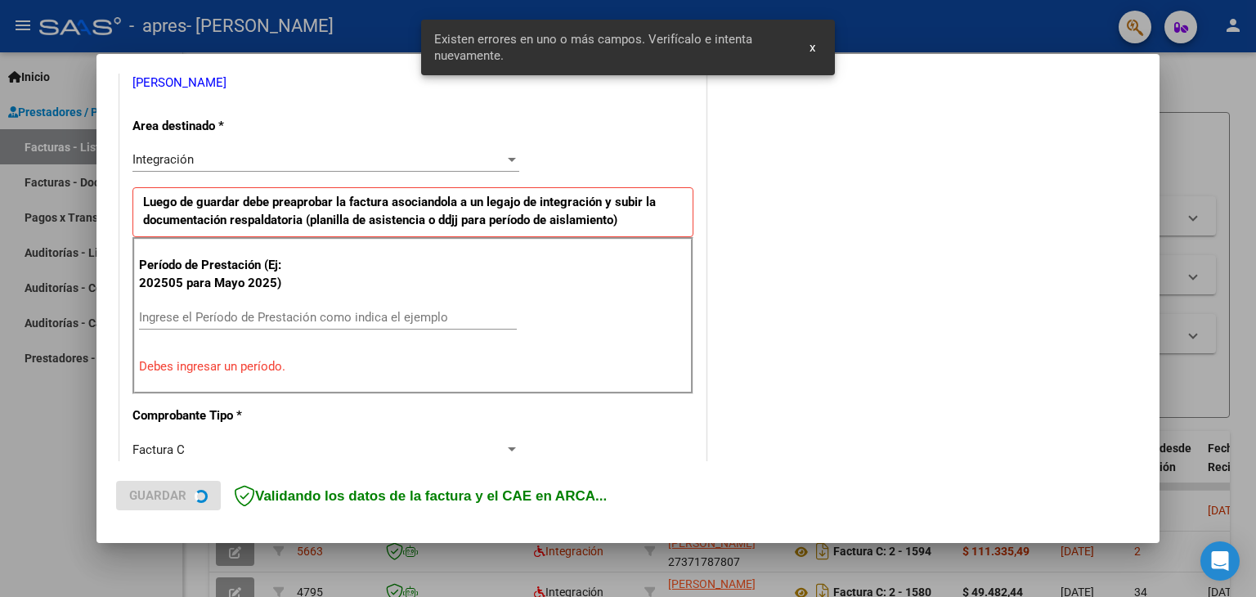
scroll to position [343, 0]
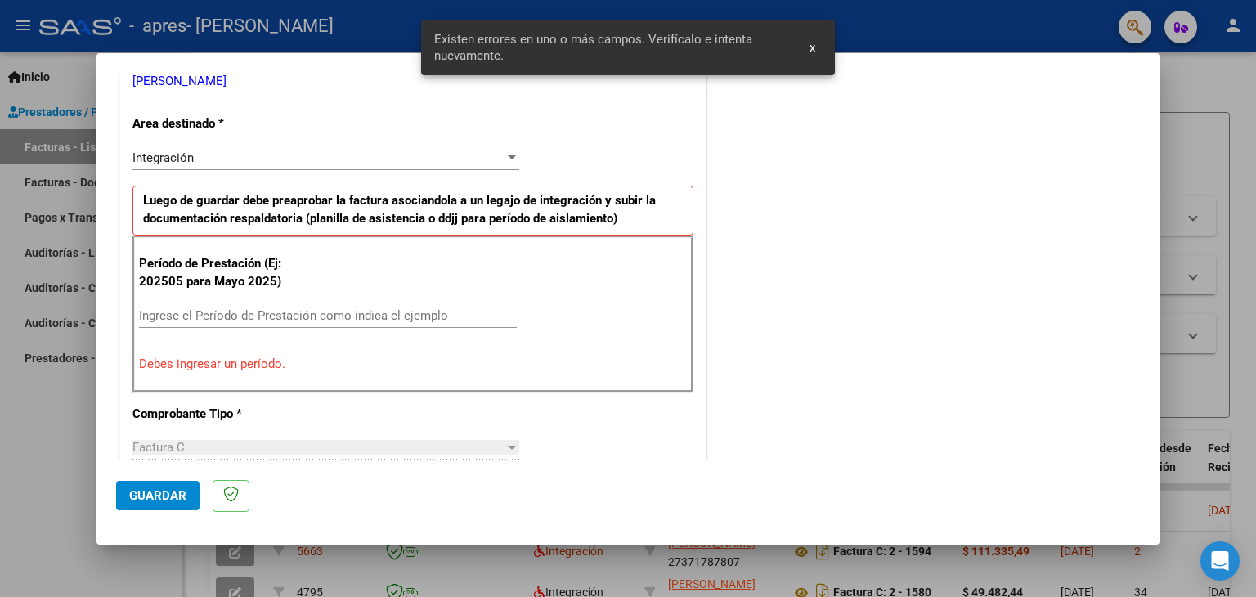
click at [183, 316] on input "Ingrese el Período de Prestación como indica el ejemplo" at bounding box center [328, 315] width 378 height 15
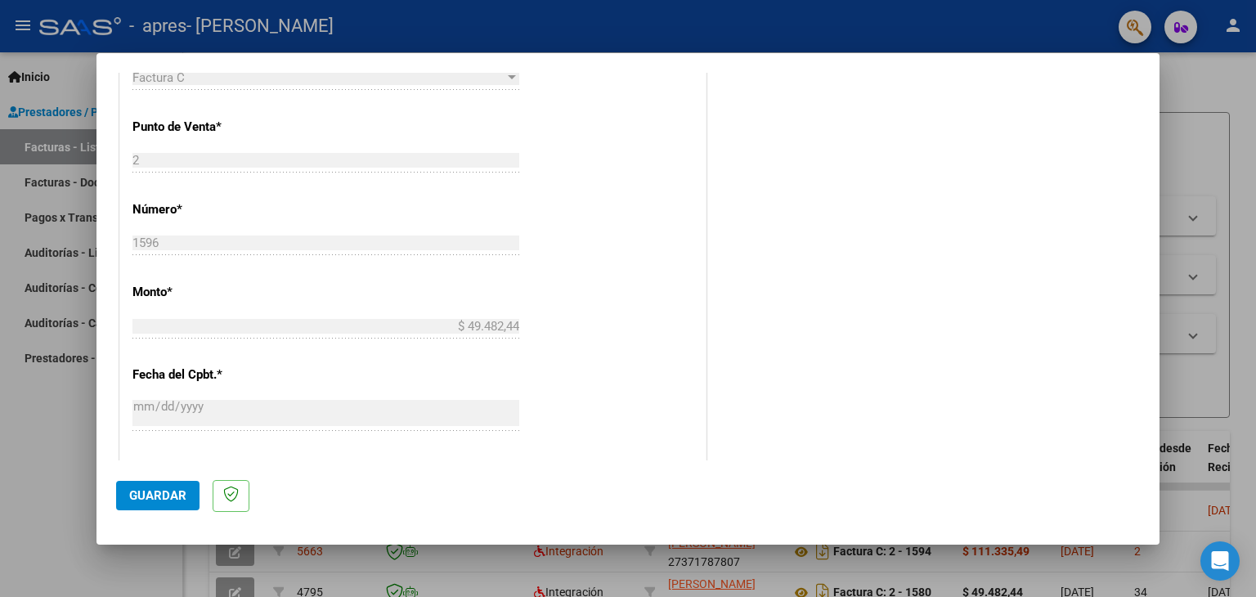
scroll to position [1049, 0]
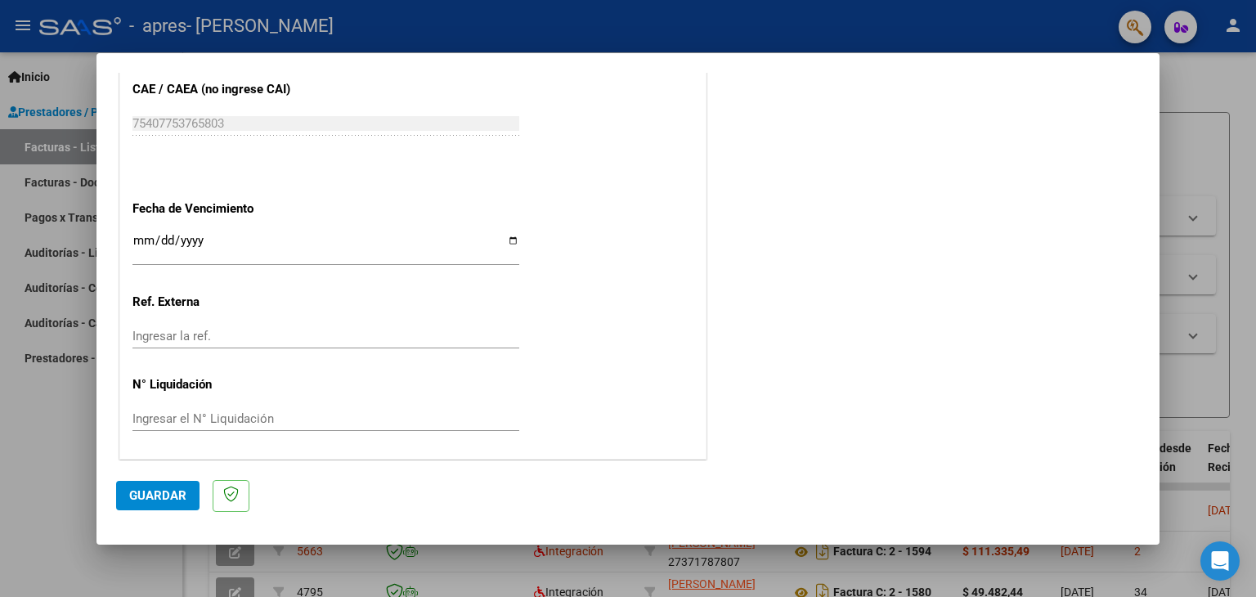
type input "202509"
click at [139, 240] on input "Ingresar la fecha" at bounding box center [325, 247] width 387 height 26
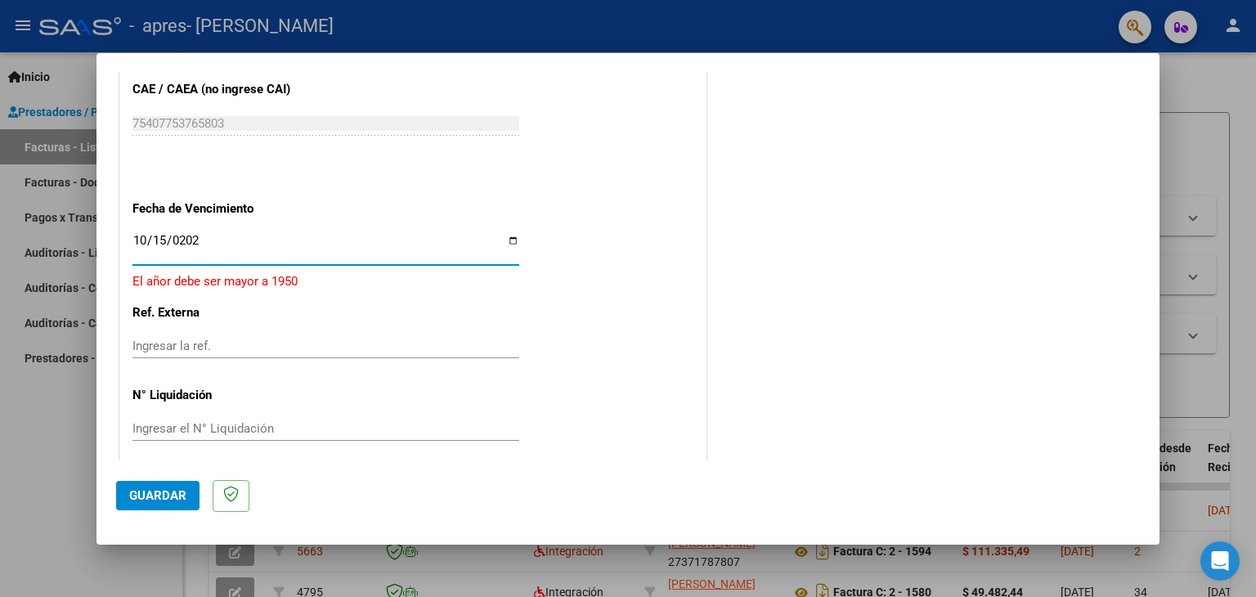
type input "[DATE]"
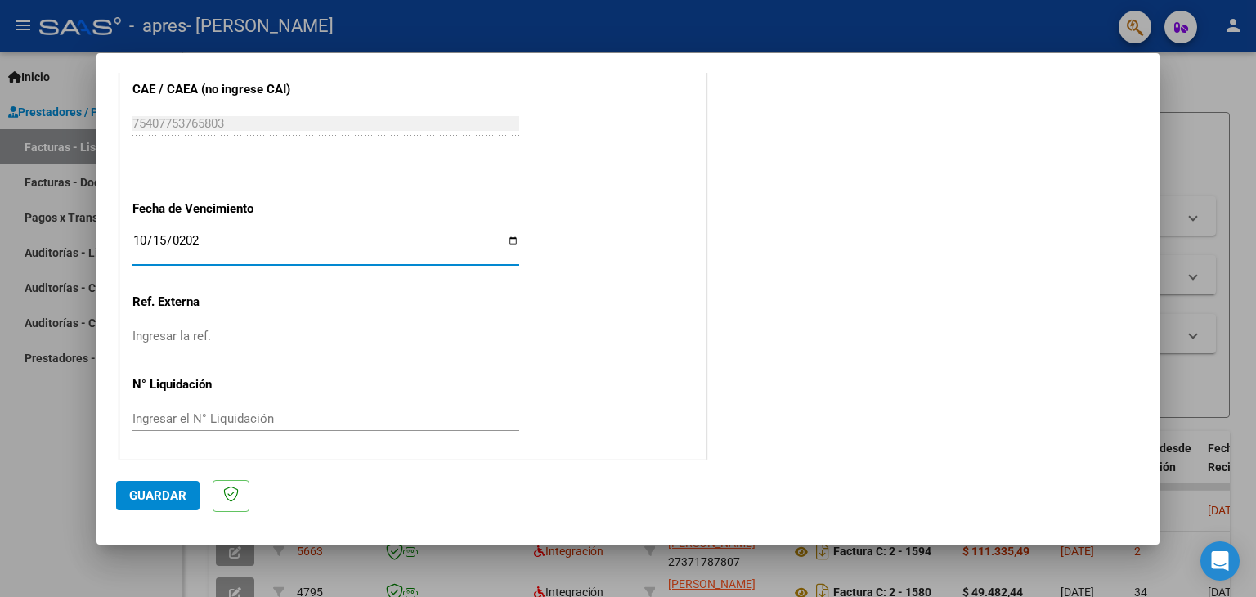
click at [163, 490] on span "Guardar" at bounding box center [157, 495] width 57 height 15
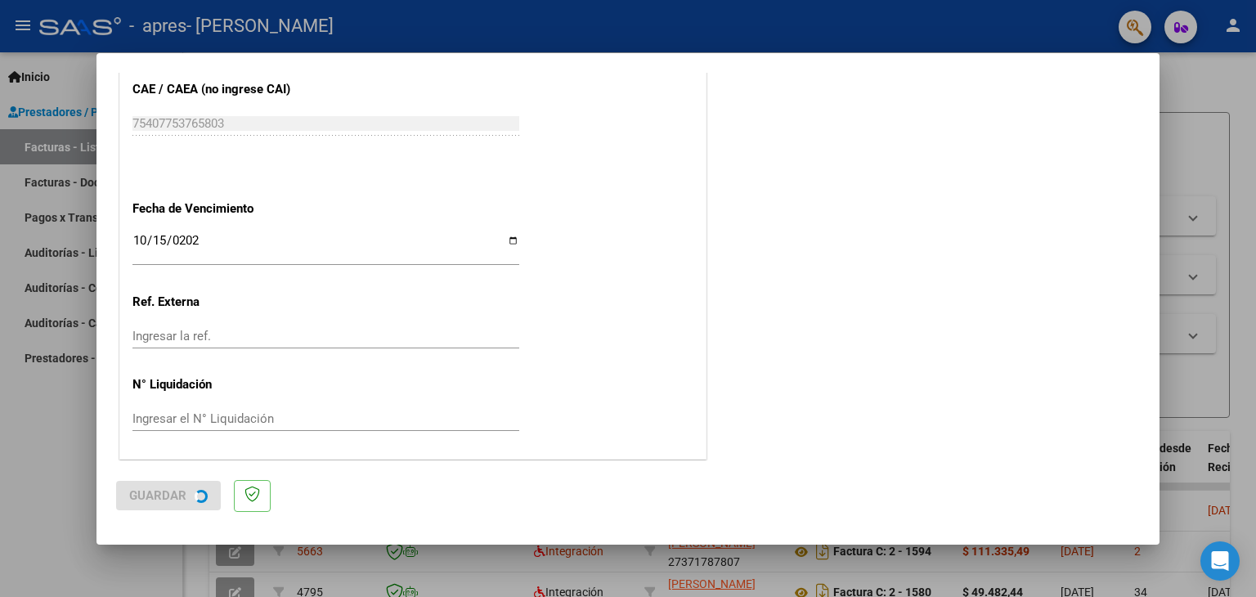
scroll to position [0, 0]
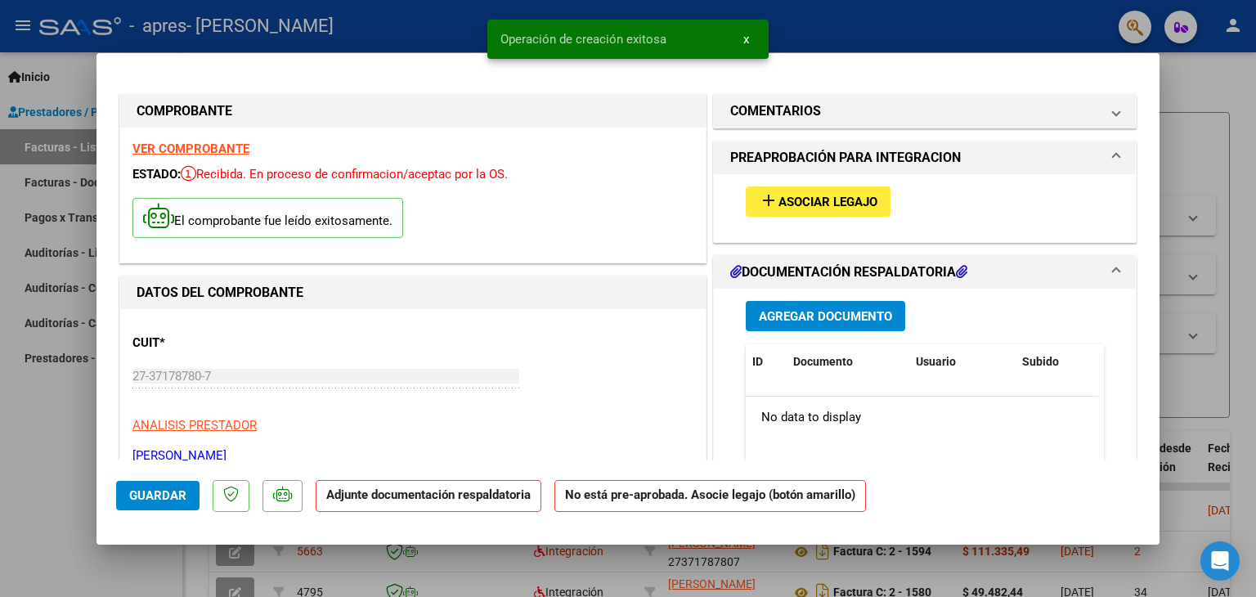
click at [817, 184] on div "add Asociar Legajo" at bounding box center [924, 201] width 383 height 55
click at [812, 199] on span "Asociar Legajo" at bounding box center [827, 202] width 99 height 15
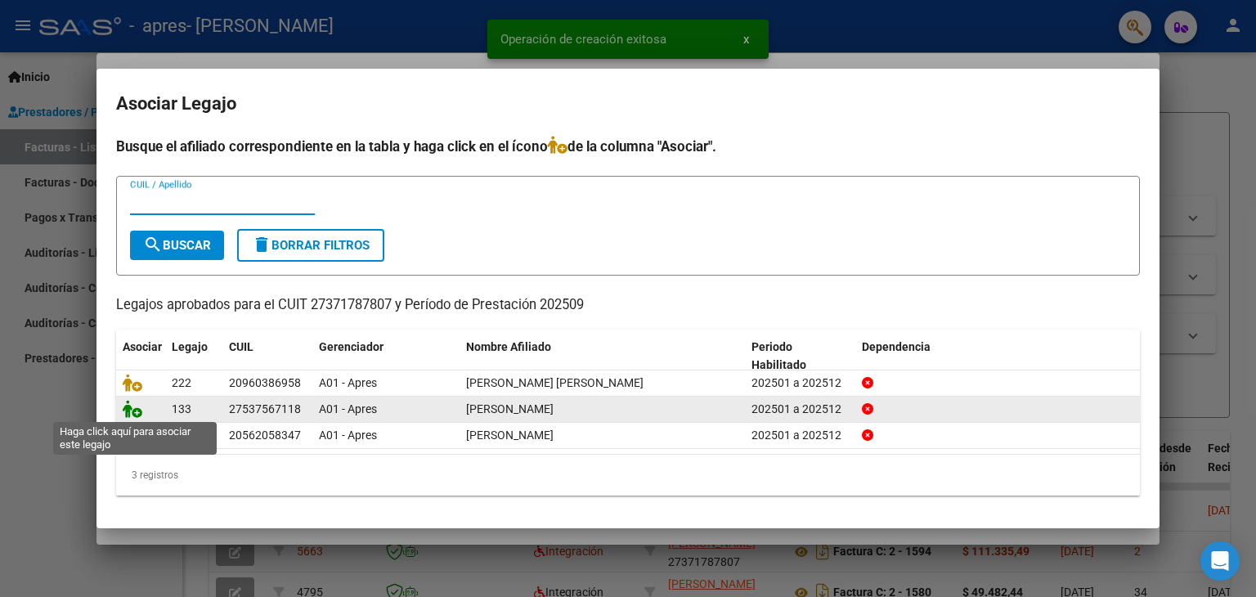
click at [134, 404] on icon at bounding box center [133, 409] width 20 height 18
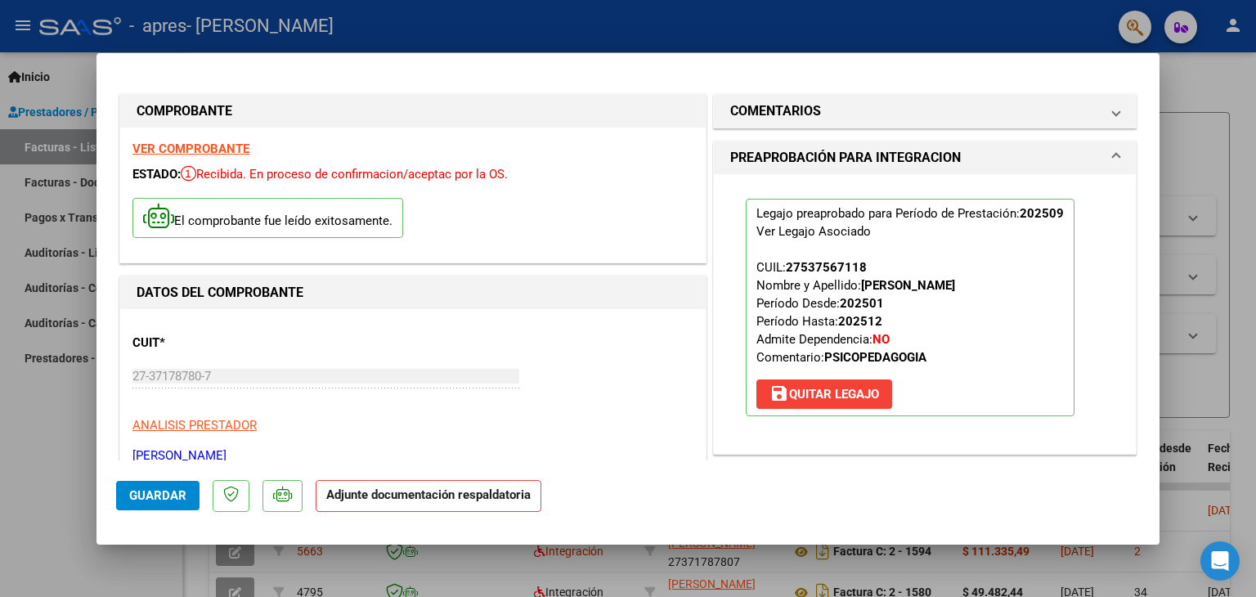
scroll to position [163, 0]
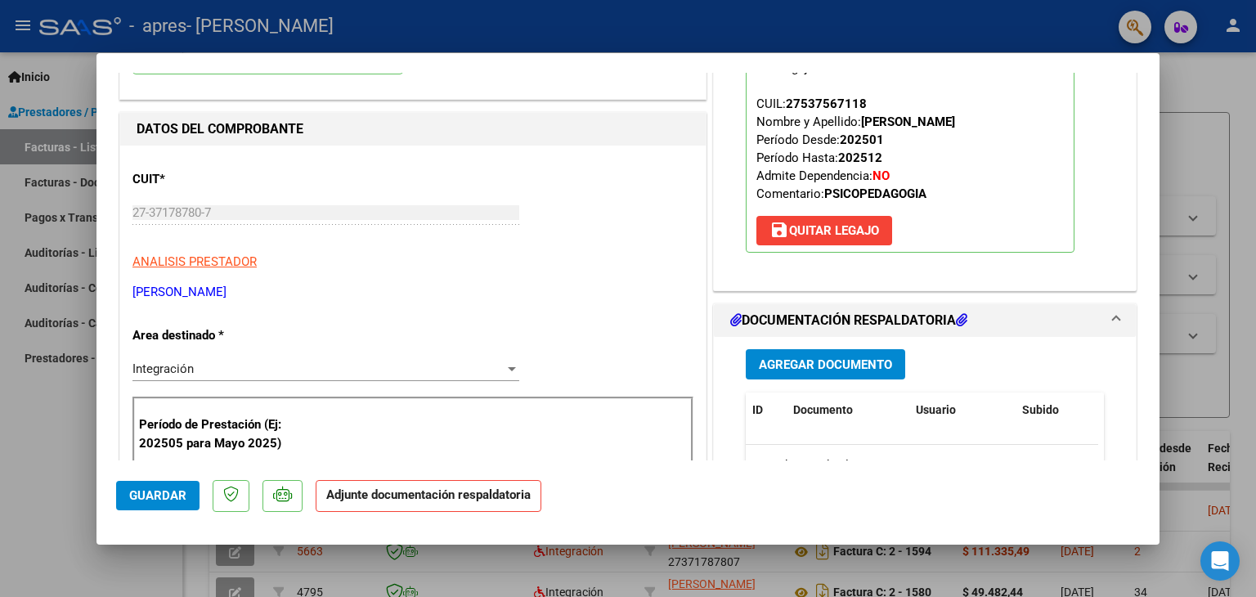
click at [817, 369] on span "Agregar Documento" at bounding box center [825, 364] width 133 height 15
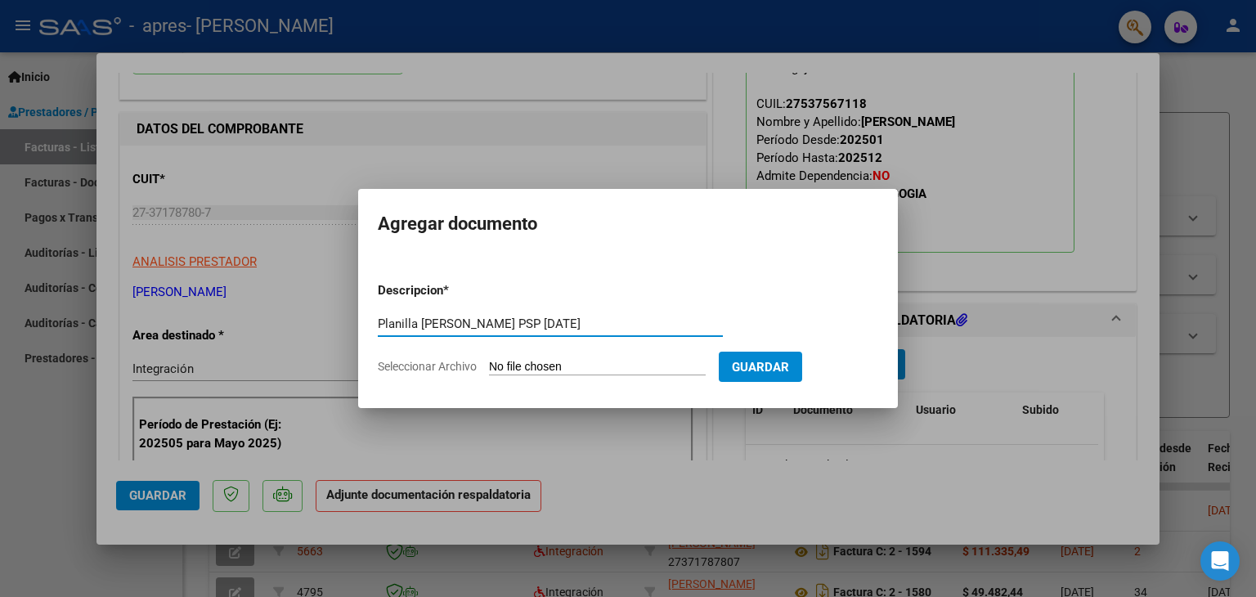
type input "Planilla [PERSON_NAME] PSP [DATE]"
click at [579, 366] on input "Seleccionar Archivo" at bounding box center [597, 368] width 217 height 16
type input "C:\fakepath\Planilla [PERSON_NAME] [DATE] PSP.pdf"
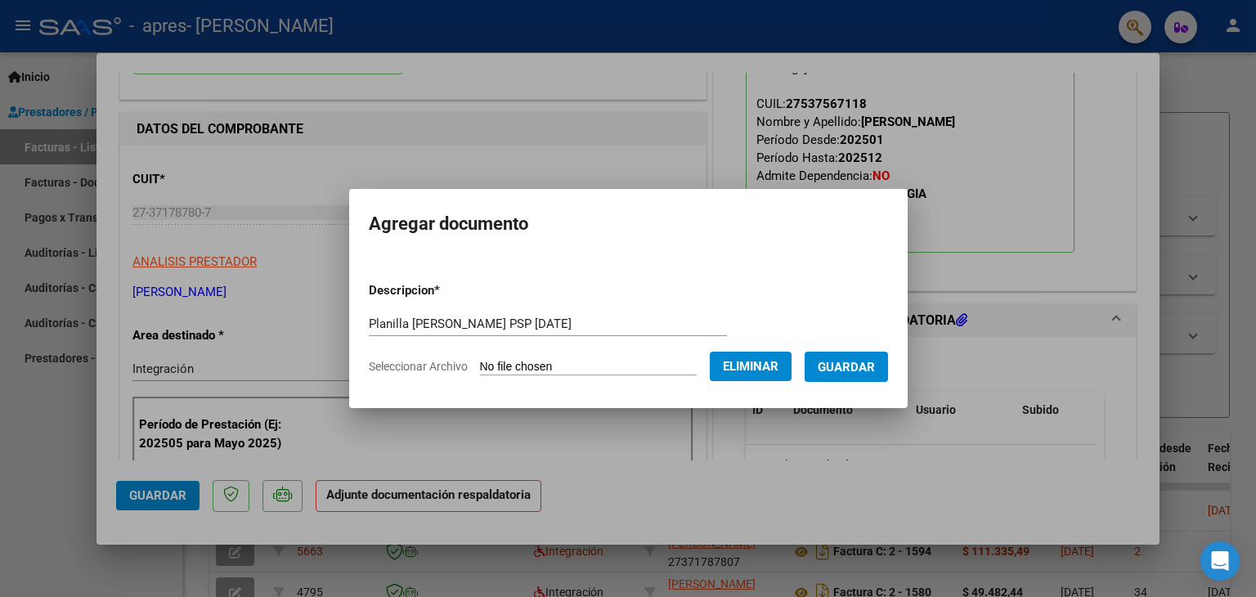
click at [858, 365] on span "Guardar" at bounding box center [845, 367] width 57 height 15
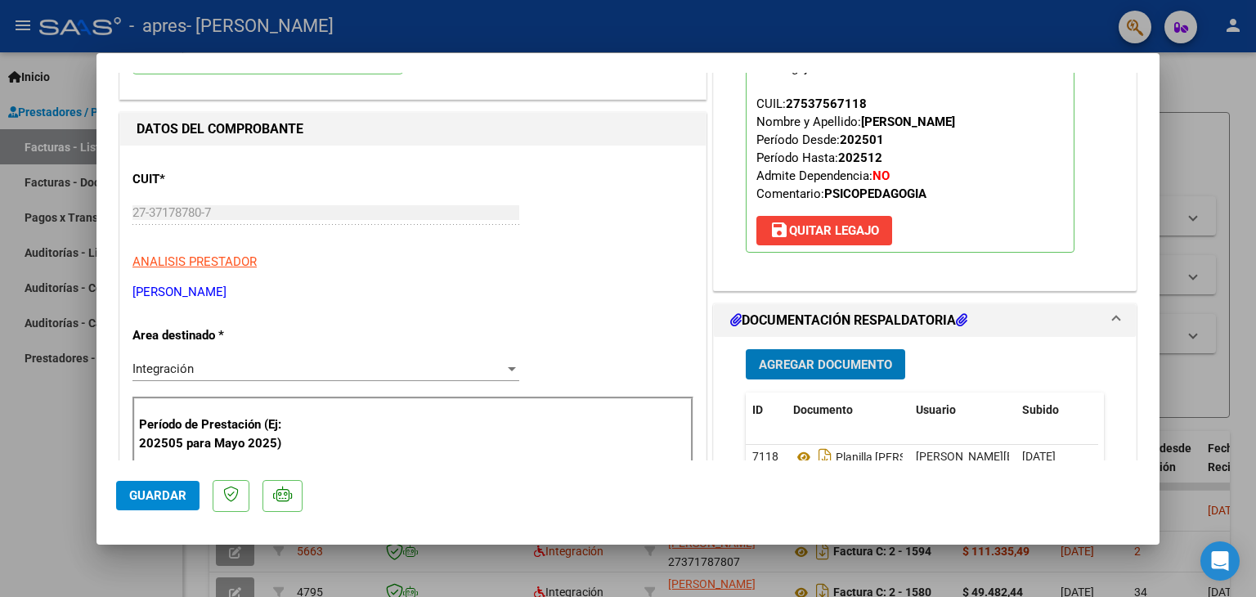
click at [173, 503] on button "Guardar" at bounding box center [157, 495] width 83 height 29
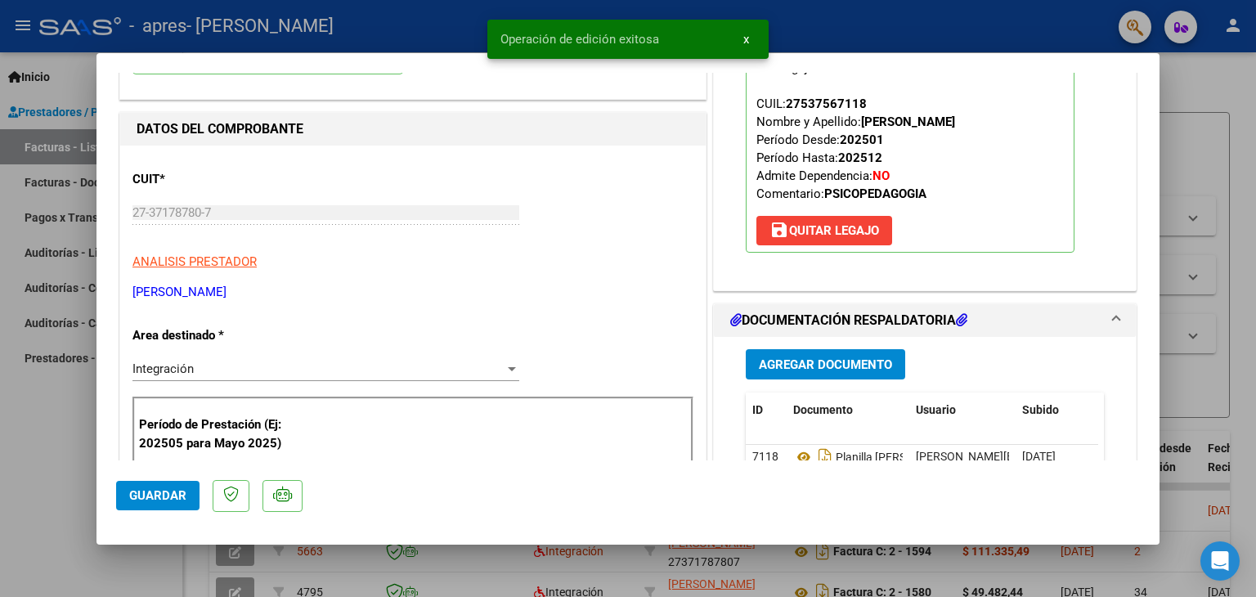
click at [0, 449] on div at bounding box center [628, 298] width 1256 height 597
type input "$ 0,00"
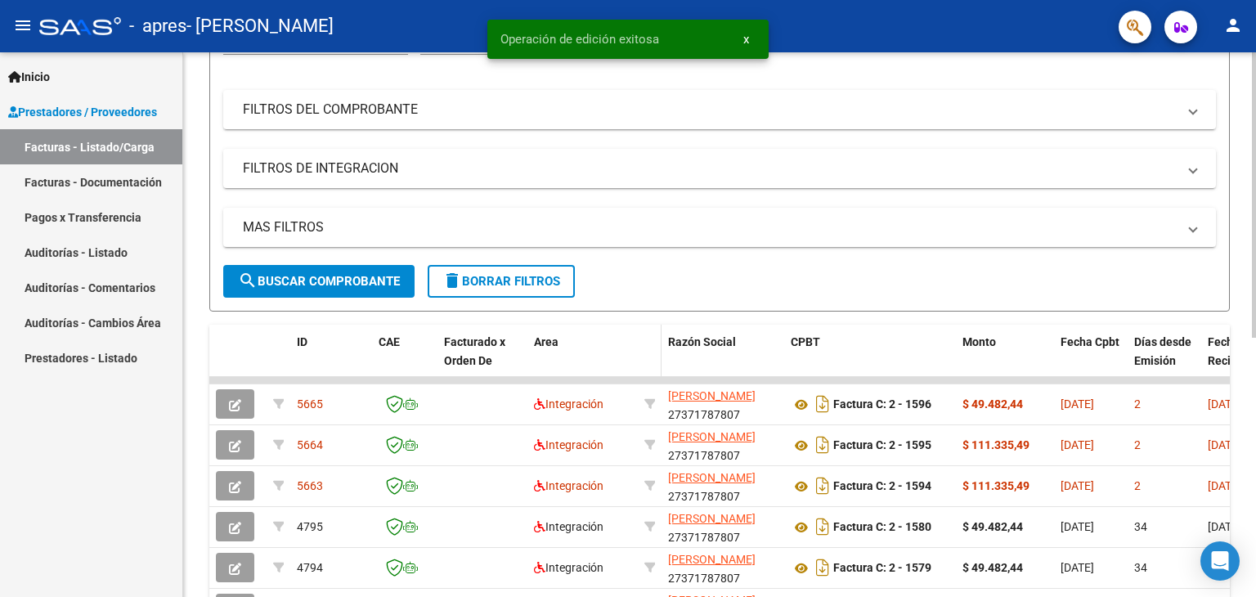
scroll to position [245, 0]
